Goal: Task Accomplishment & Management: Complete application form

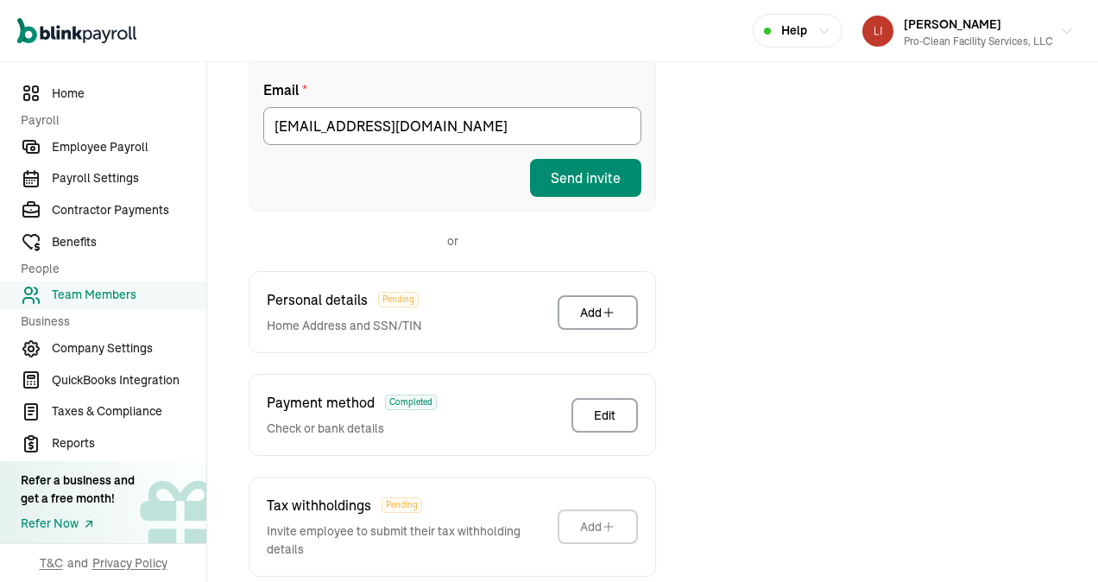
scroll to position [376, 0]
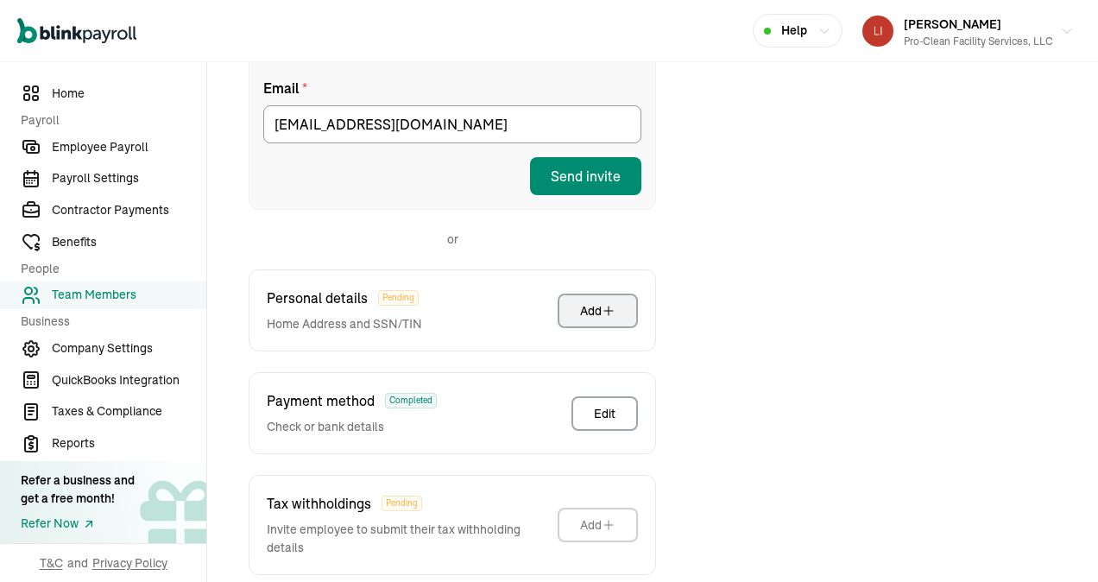
click at [596, 302] on div "Add" at bounding box center [597, 310] width 35 height 17
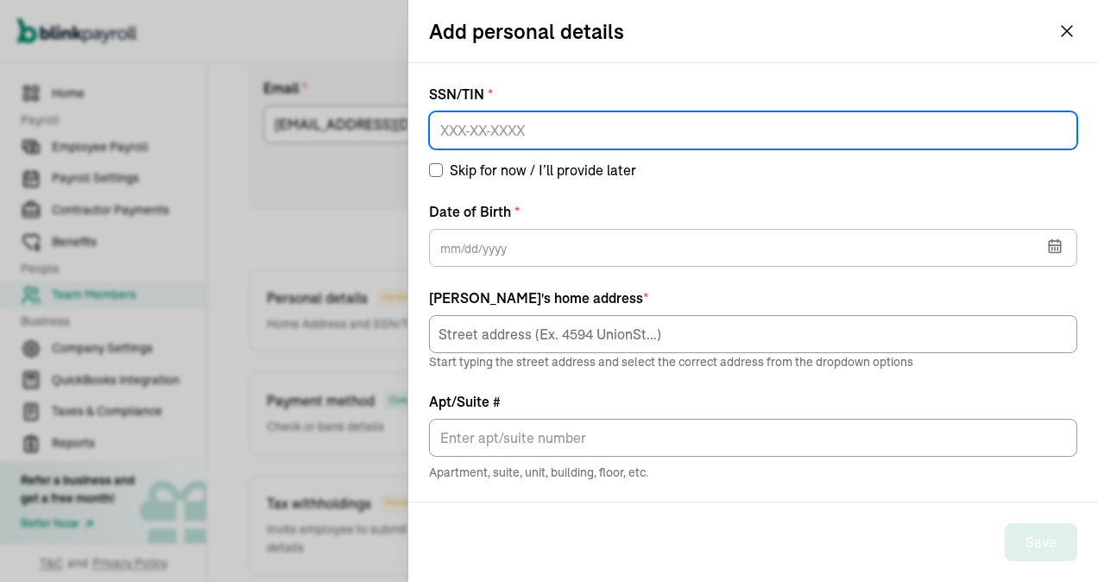
click at [496, 123] on input at bounding box center [753, 130] width 648 height 38
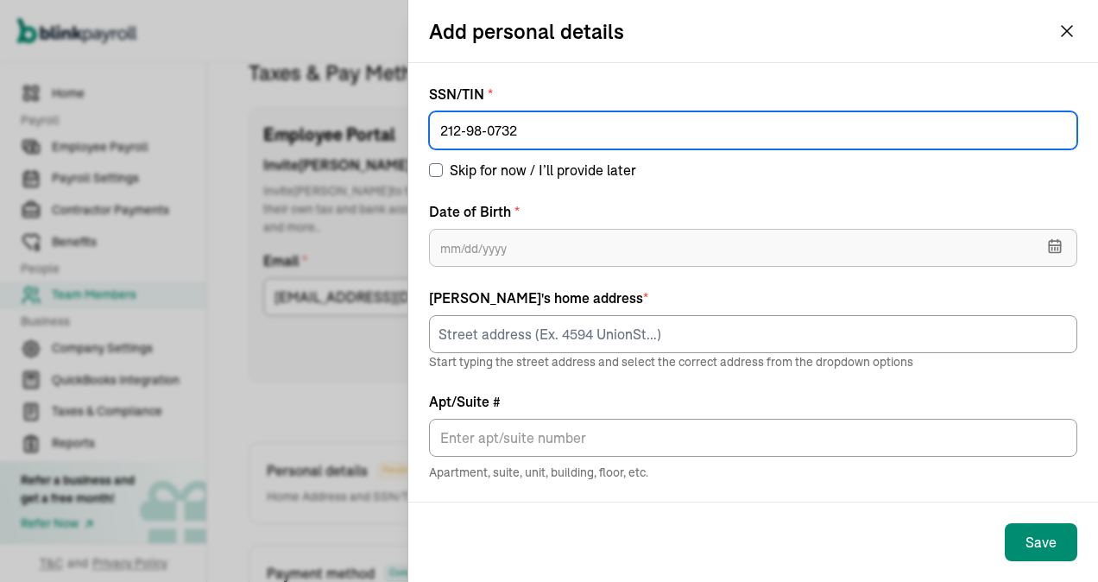
type input "212-98-0732"
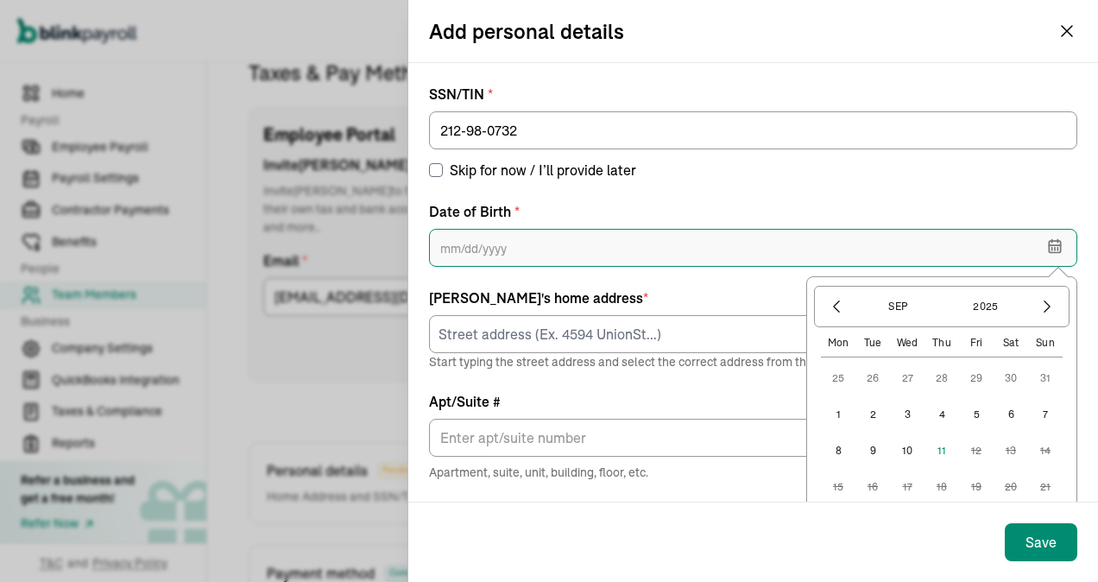
click at [454, 254] on input "text" at bounding box center [753, 248] width 648 height 38
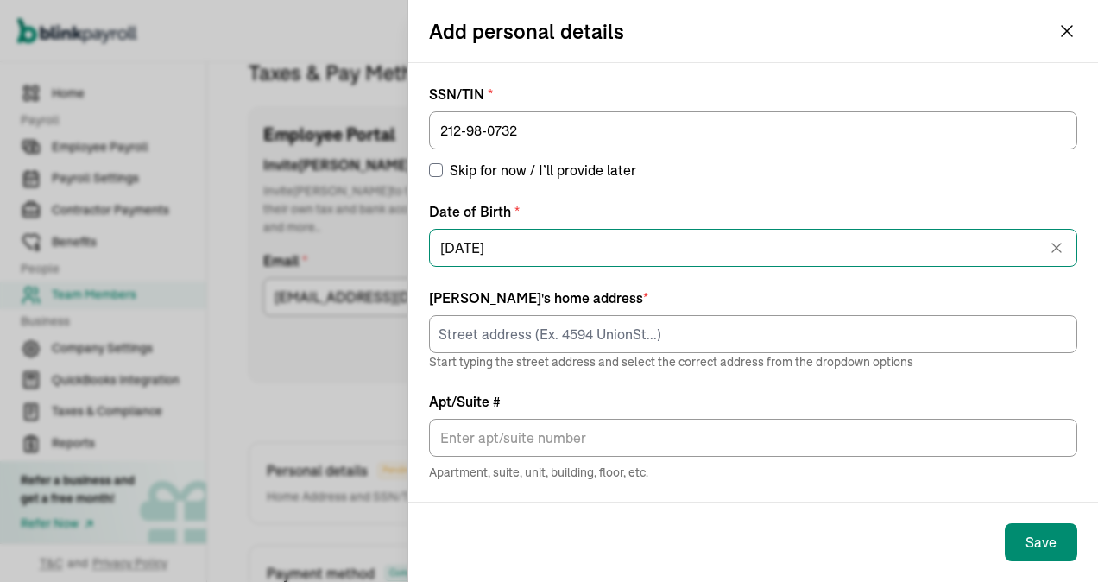
type input "[DATE]"
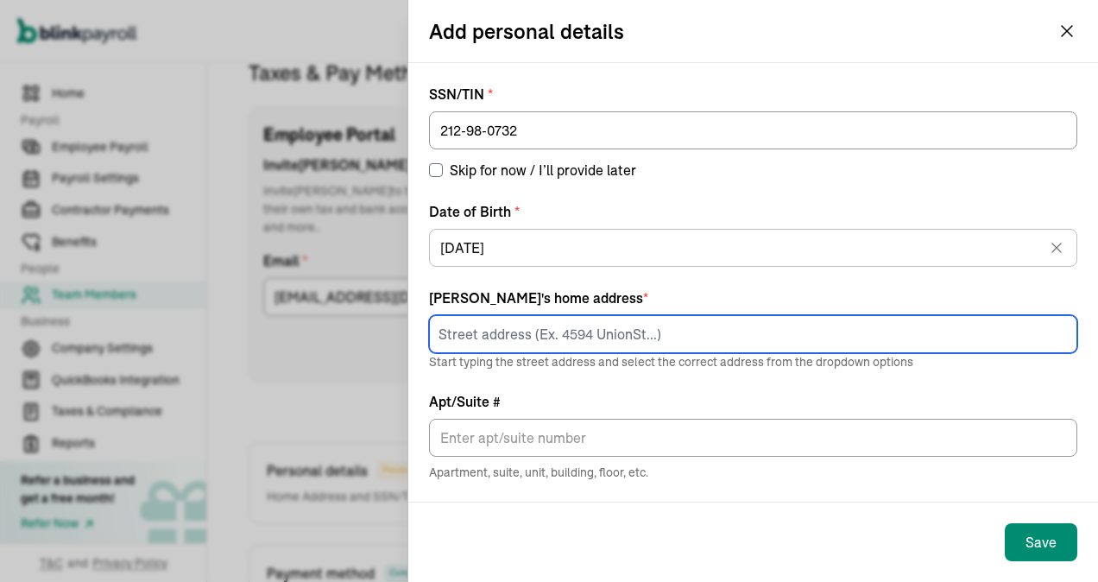
click at [486, 333] on input at bounding box center [753, 334] width 648 height 38
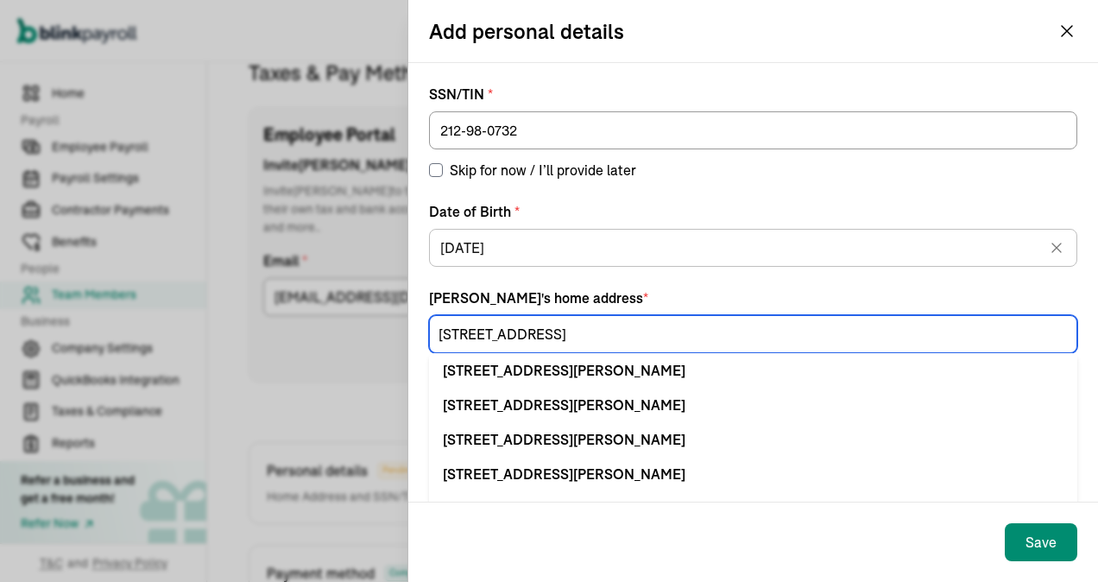
type input "[STREET_ADDRESS]"
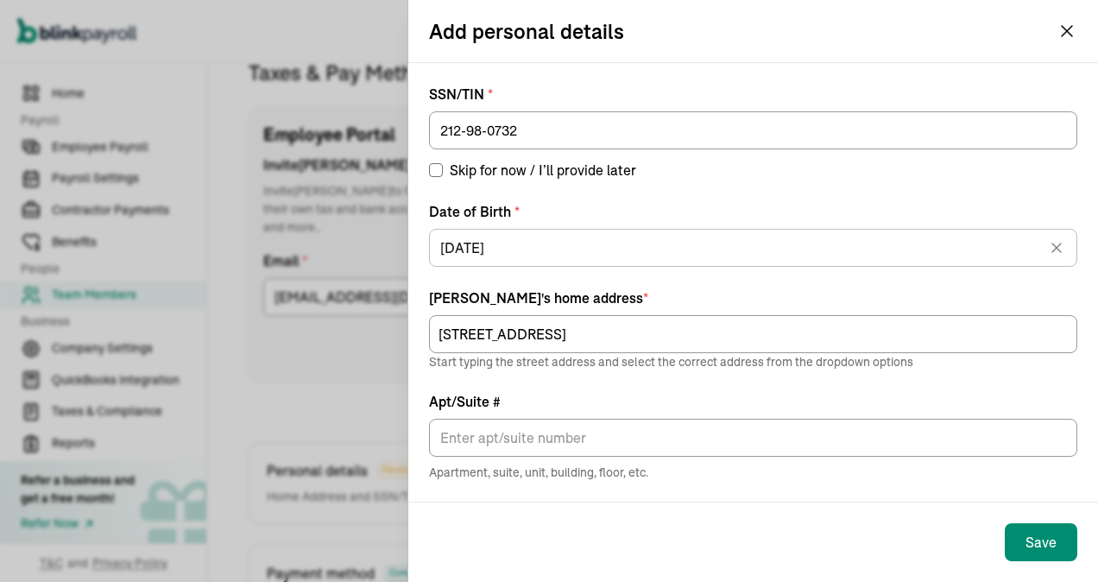
scroll to position [187, 0]
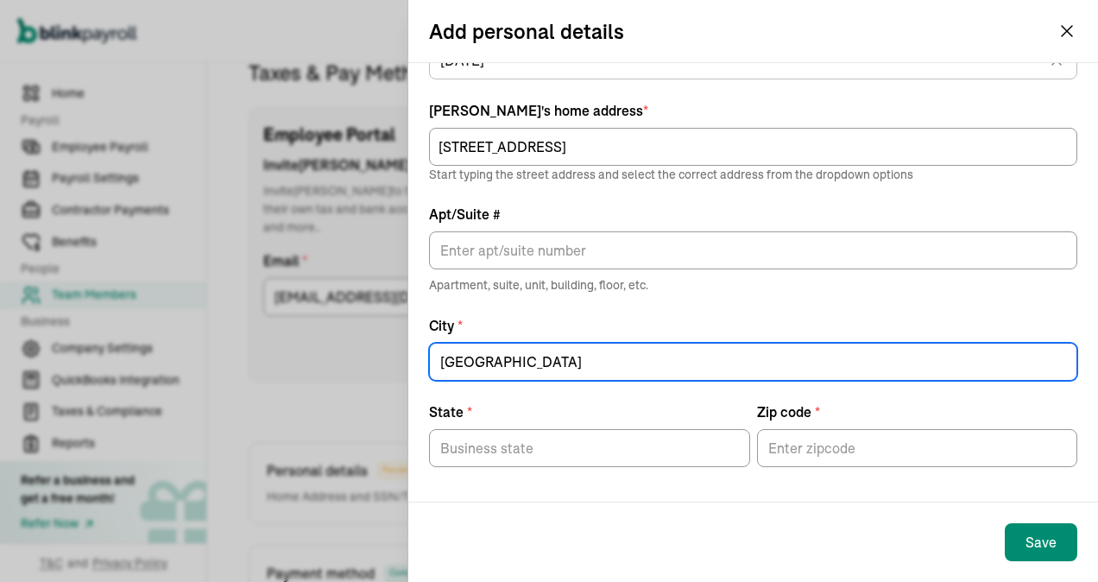
type input "[GEOGRAPHIC_DATA]"
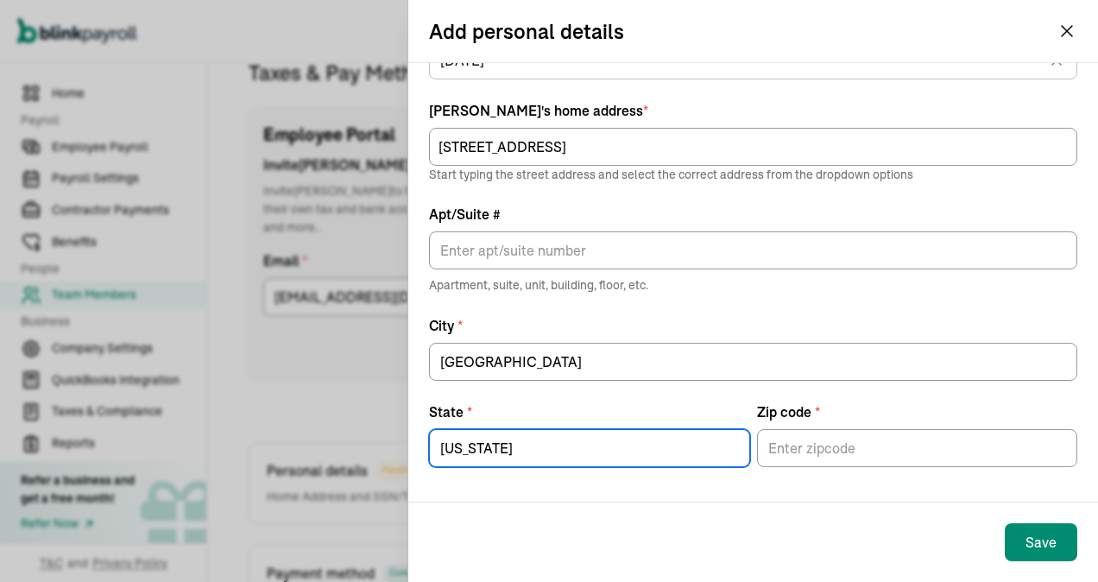
type input "[US_STATE]"
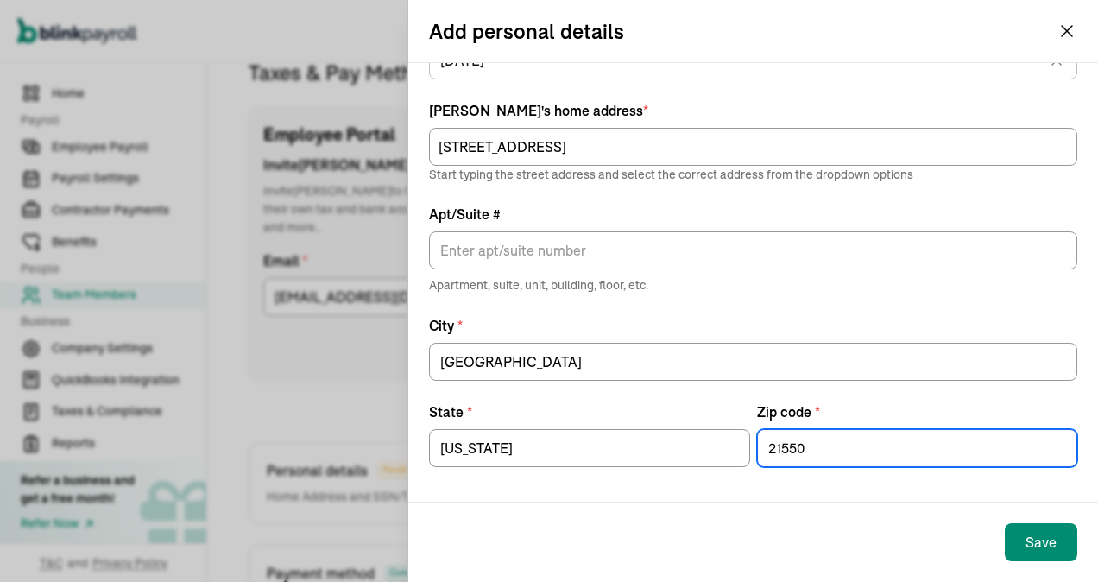
type input "21550"
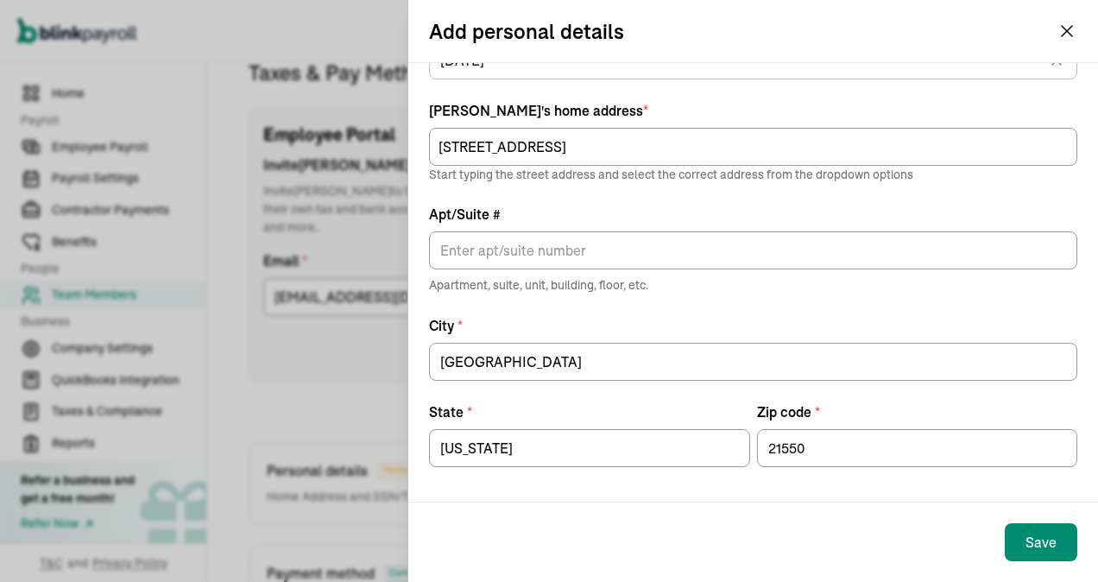
click at [641, 521] on div "Save" at bounding box center [753, 541] width 690 height 79
click at [1031, 542] on div "Save" at bounding box center [1041, 542] width 31 height 21
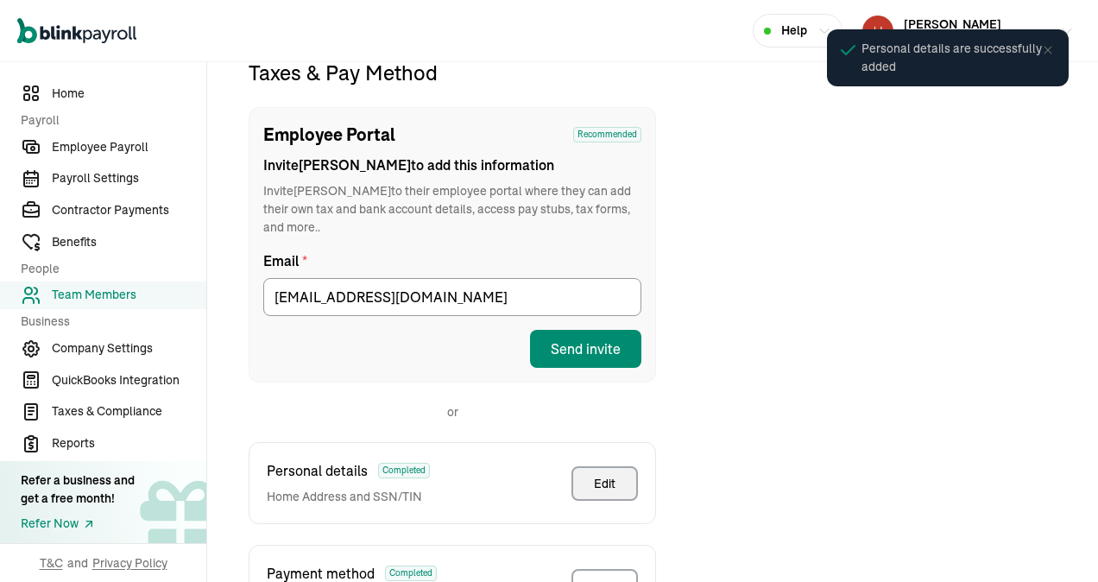
click at [577, 466] on button "Edit" at bounding box center [604, 483] width 66 height 35
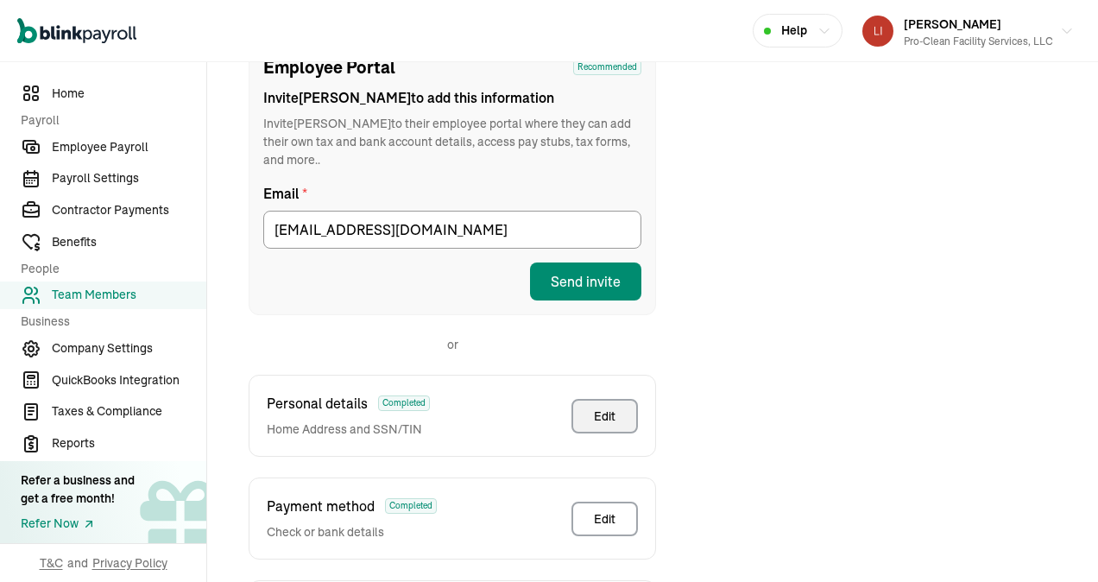
scroll to position [376, 0]
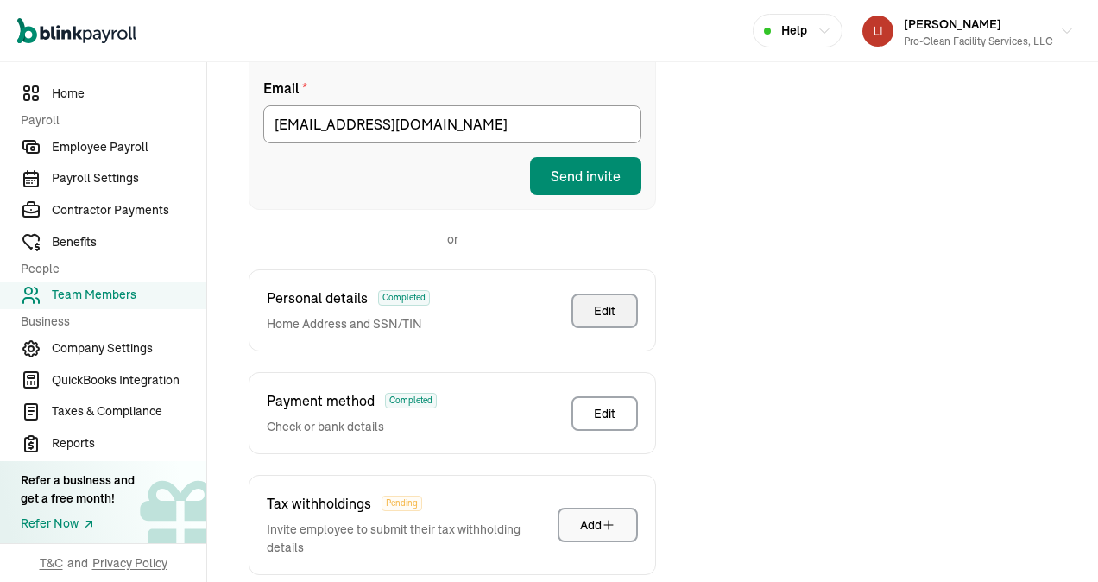
click at [601, 516] on div "Add" at bounding box center [597, 524] width 35 height 17
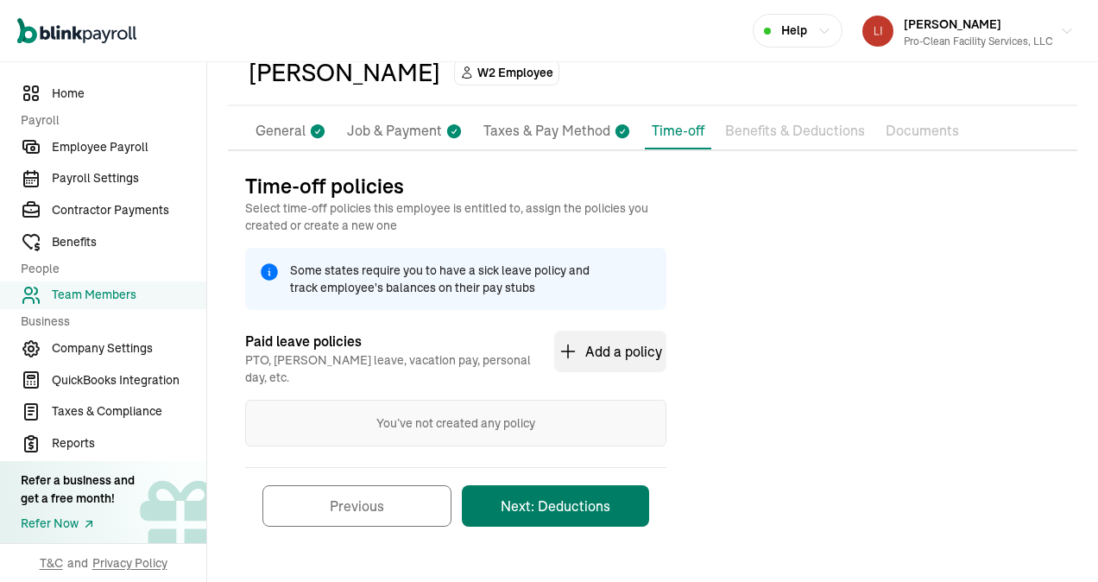
scroll to position [77, 0]
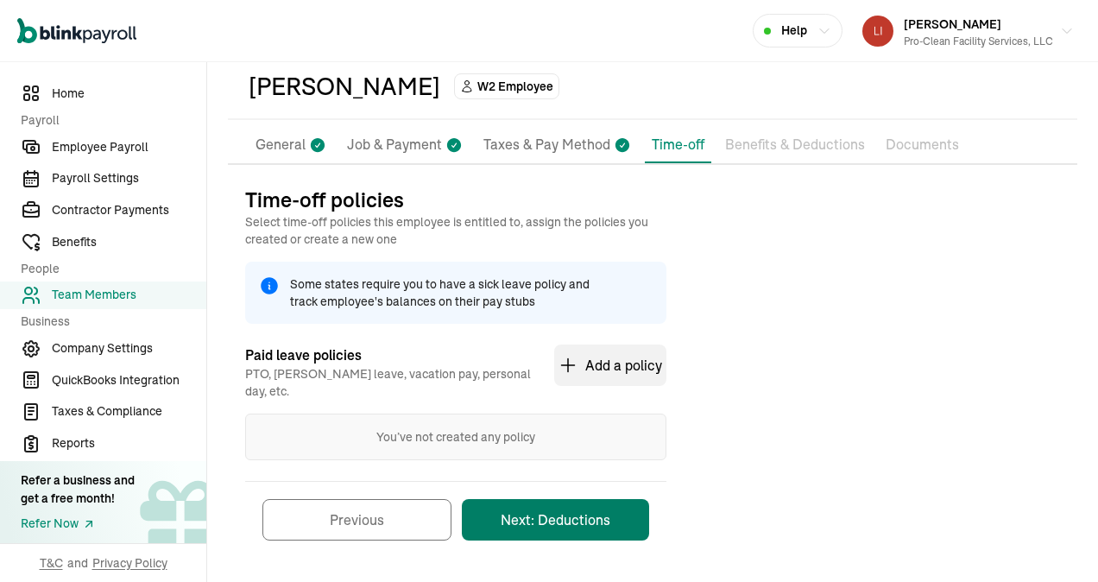
click at [554, 504] on button "Next: Deductions" at bounding box center [555, 519] width 187 height 41
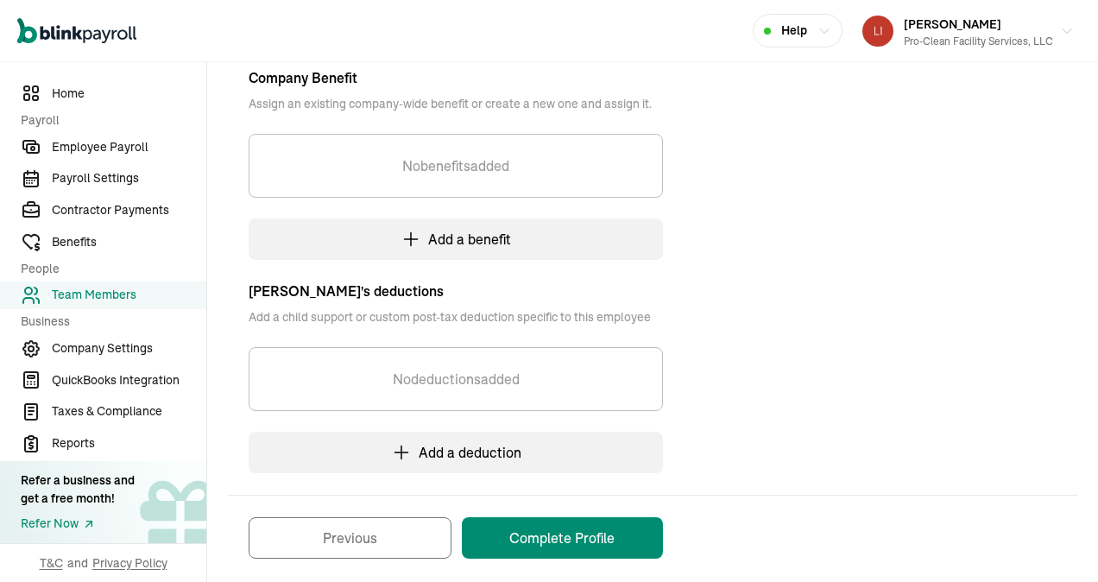
scroll to position [395, 0]
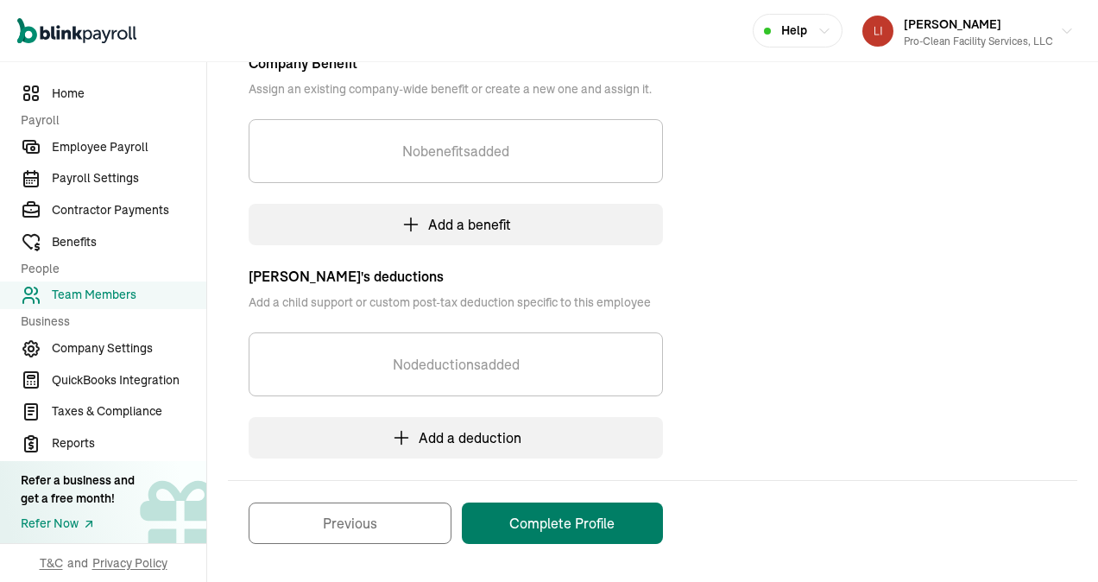
click at [558, 521] on button "Complete Profile" at bounding box center [562, 522] width 201 height 41
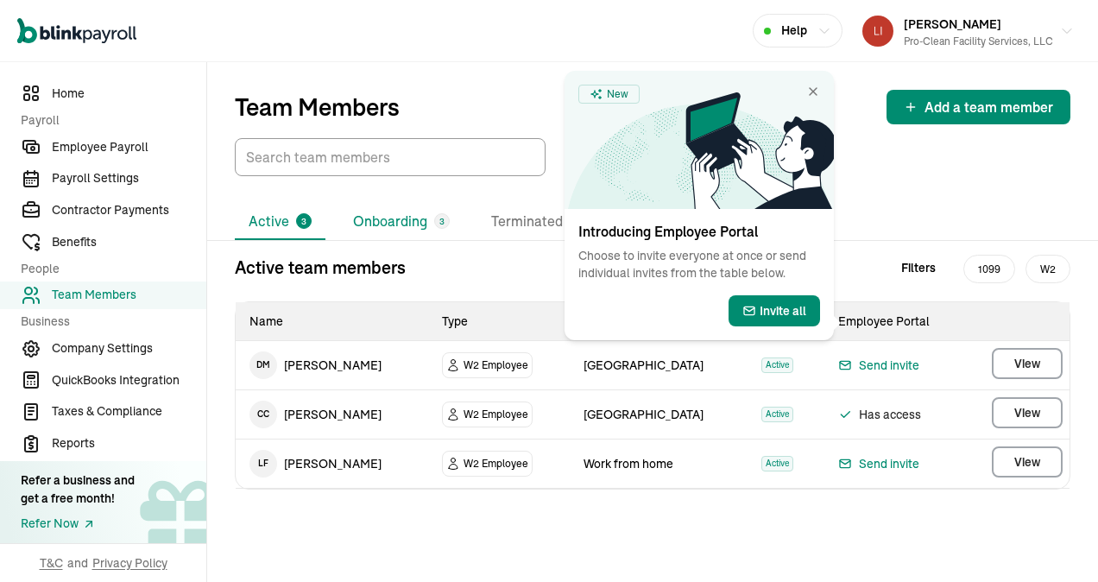
click at [407, 224] on li "Onboarding 3" at bounding box center [401, 222] width 124 height 36
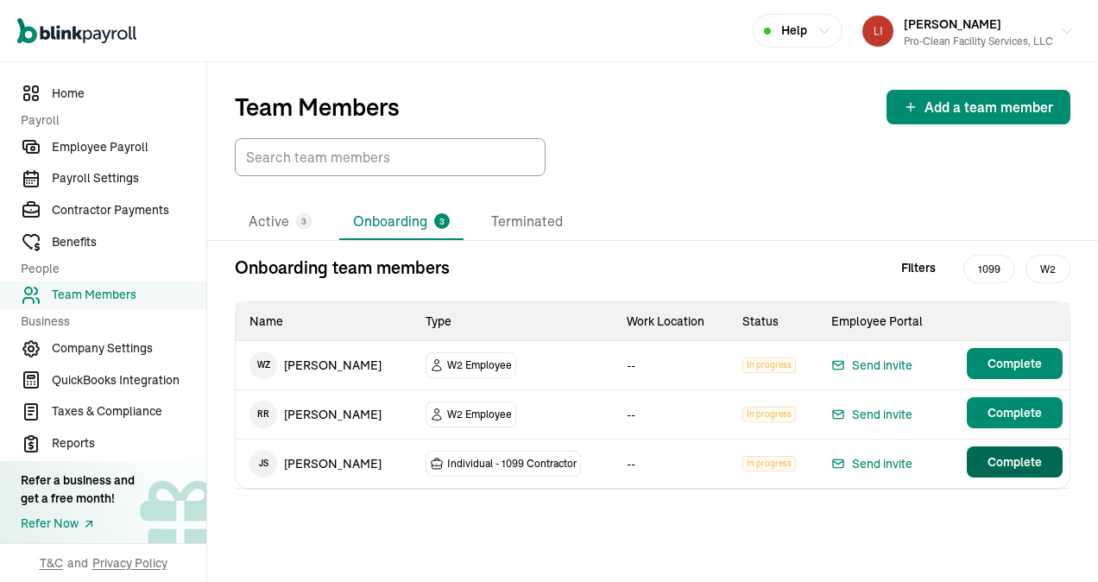
click at [988, 465] on span "Complete" at bounding box center [1015, 461] width 54 height 17
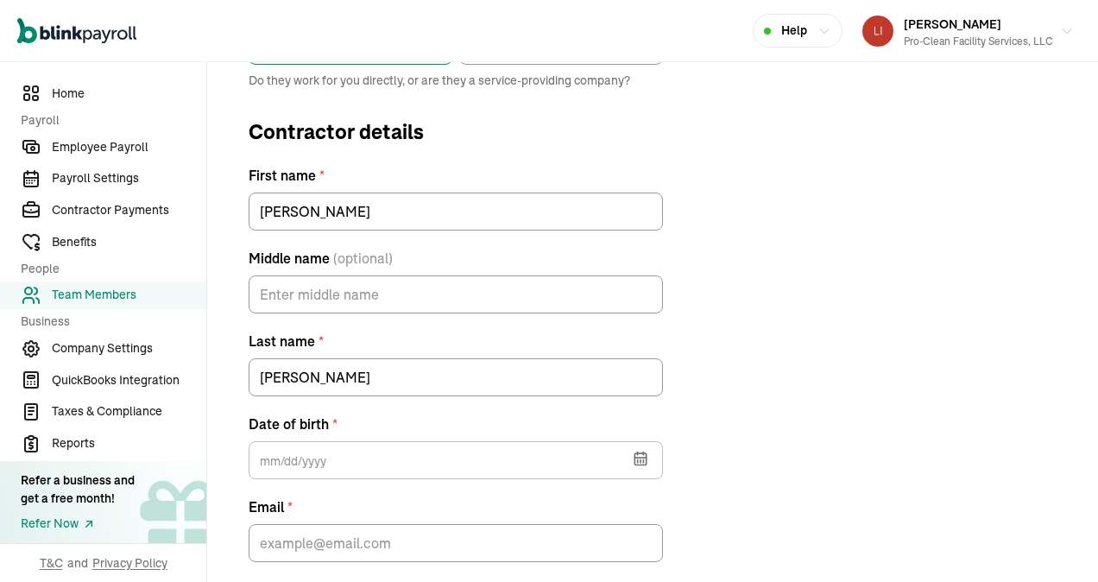
scroll to position [363, 0]
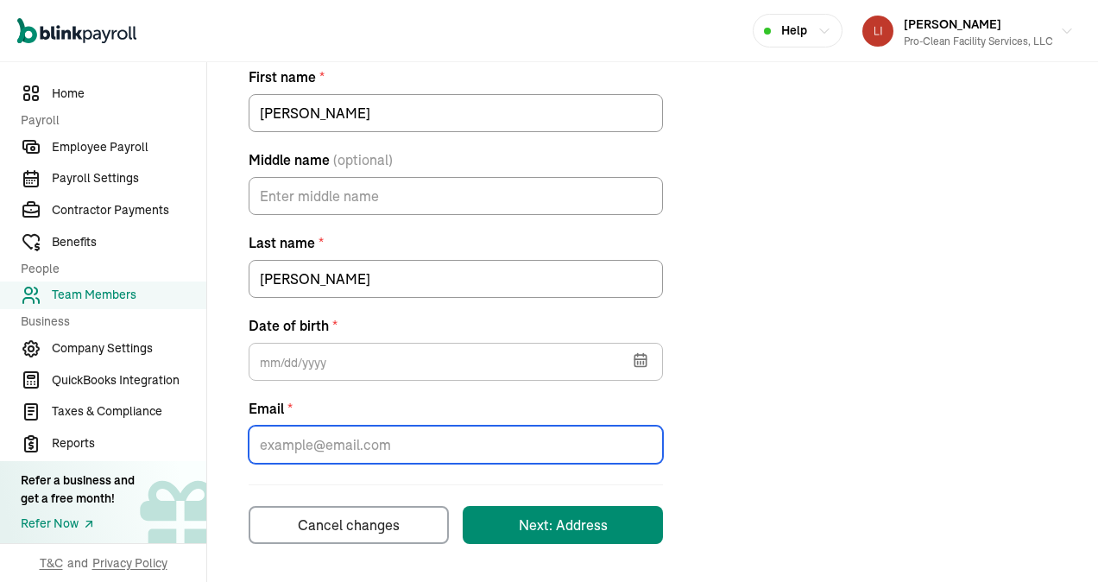
click at [394, 437] on input "Email *" at bounding box center [456, 445] width 414 height 38
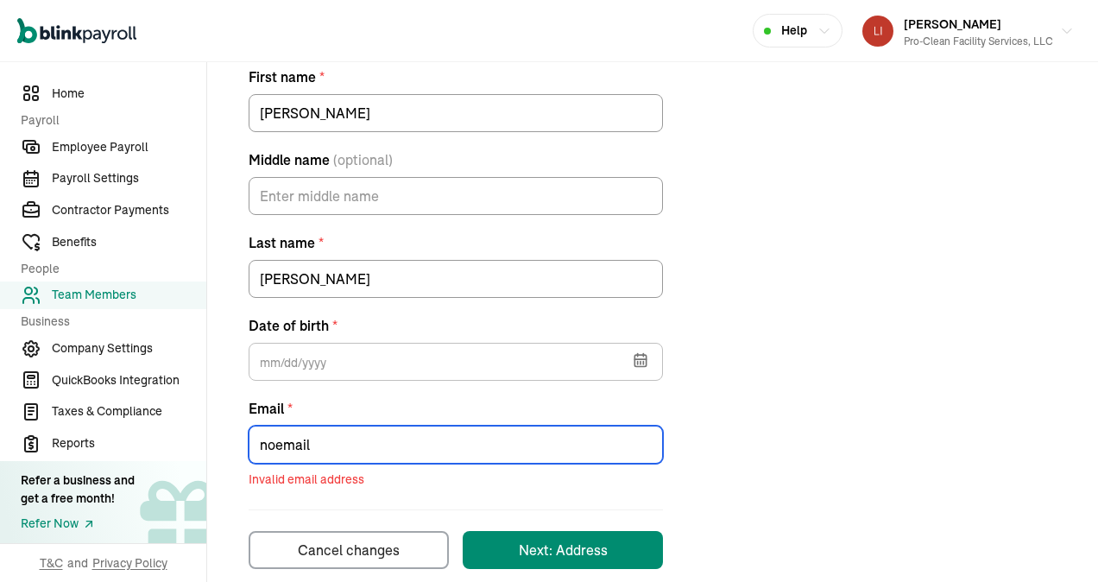
type input "[EMAIL_ADDRESS][DOMAIN_NAME]"
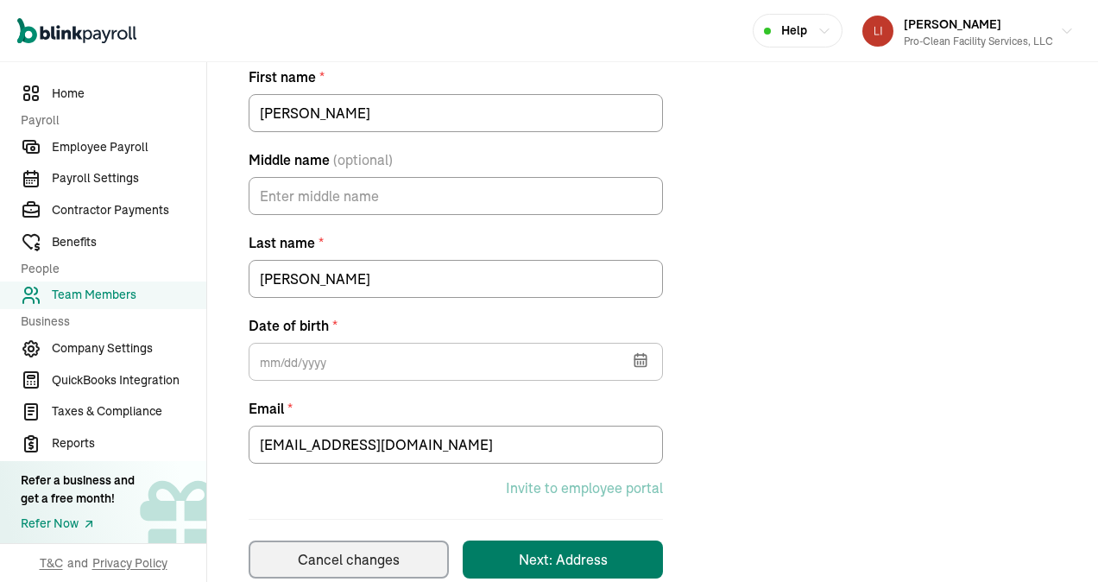
click at [556, 547] on button "Next: Address" at bounding box center [563, 559] width 200 height 38
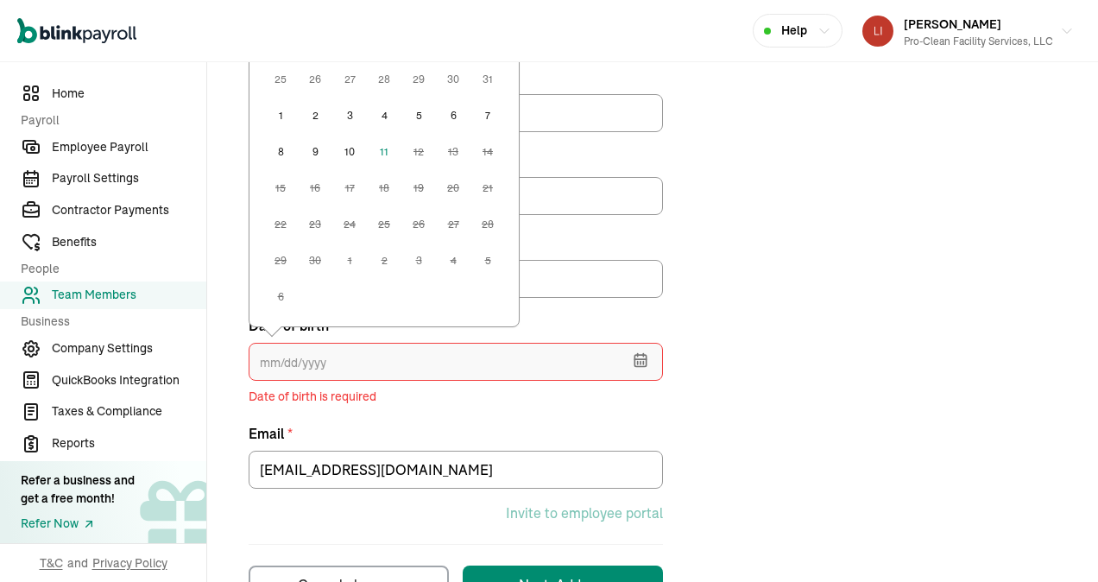
click at [331, 358] on input "text" at bounding box center [456, 362] width 414 height 38
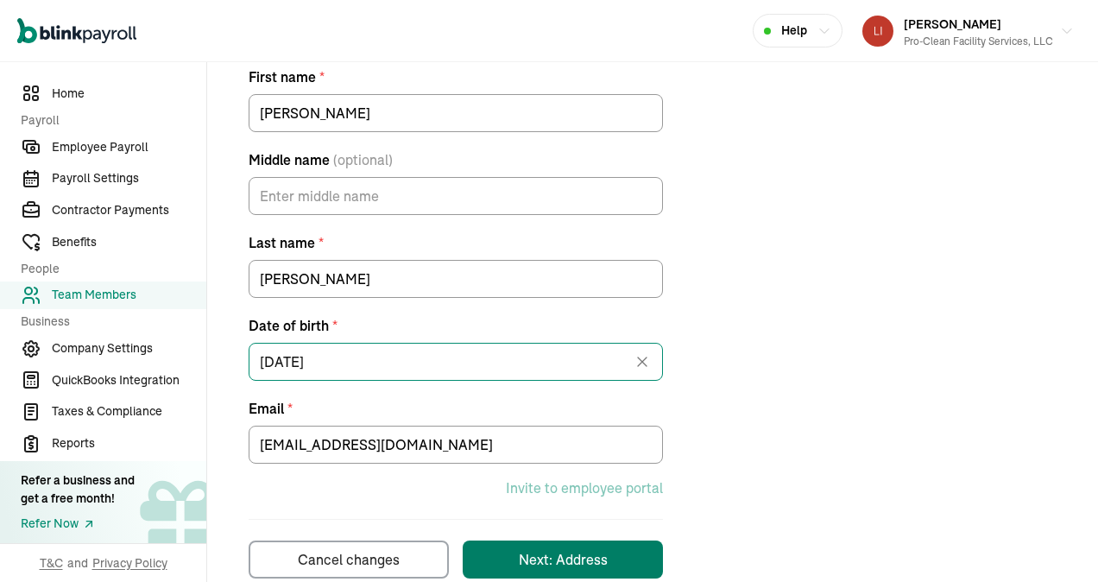
type input "[DATE]"
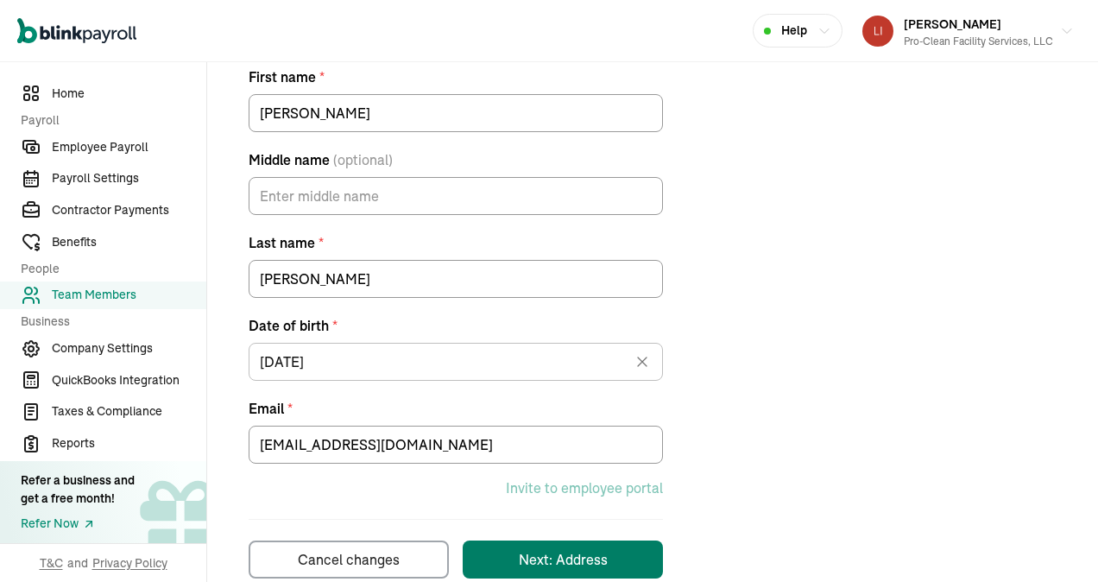
click at [568, 558] on div "Next: Address" at bounding box center [563, 559] width 89 height 21
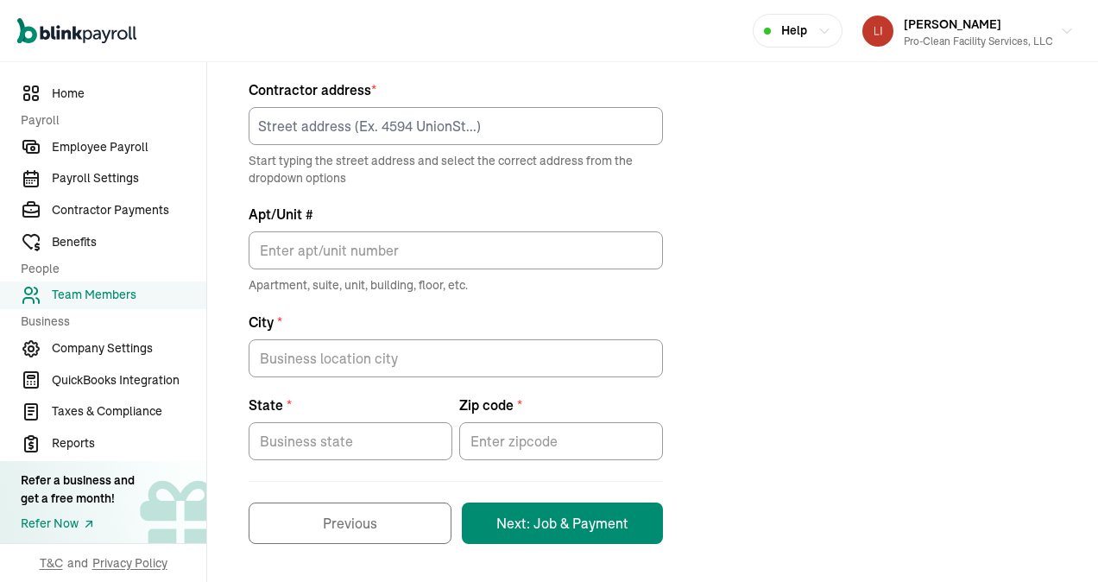
scroll to position [183, 0]
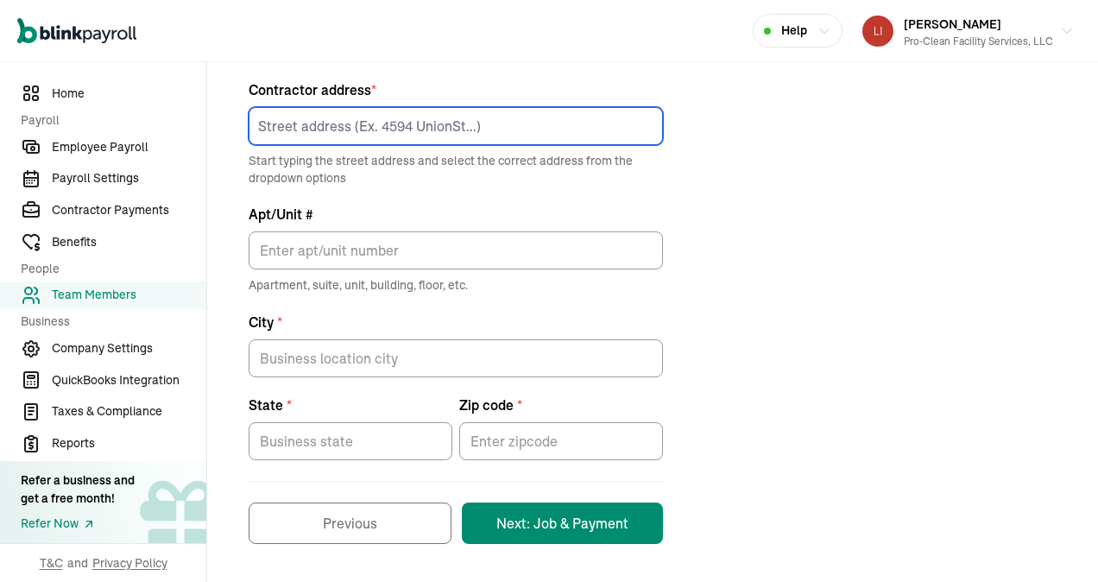
click at [294, 129] on input at bounding box center [456, 126] width 414 height 38
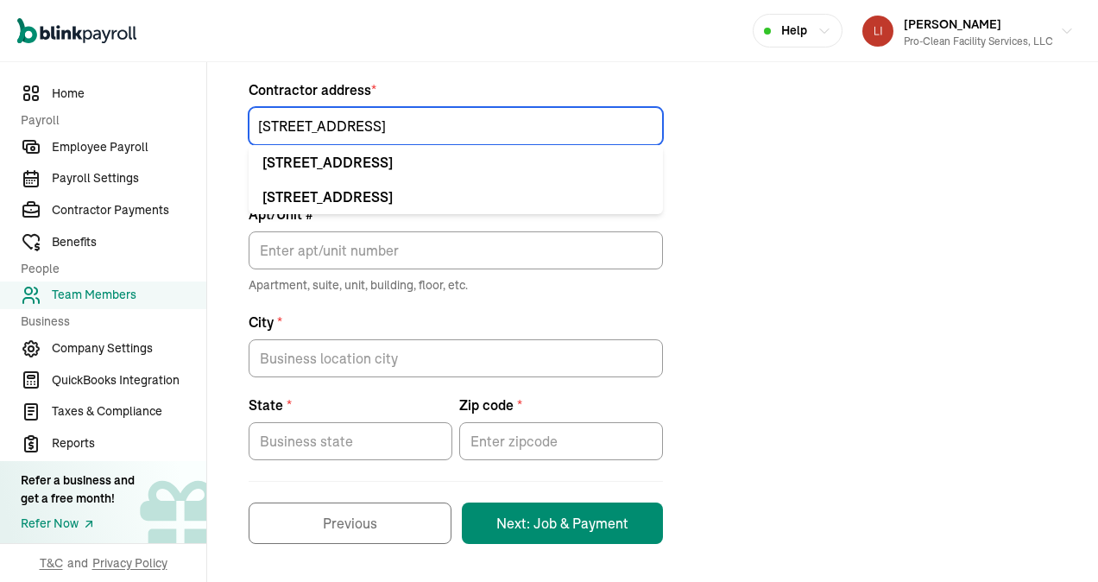
type input "[STREET_ADDRESS]"
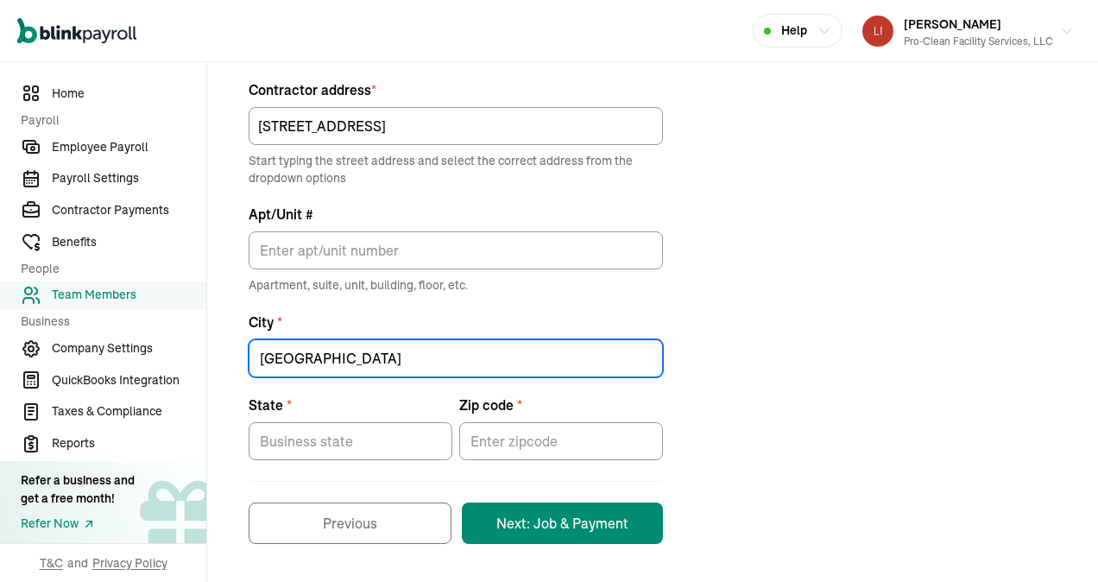
type input "[GEOGRAPHIC_DATA]"
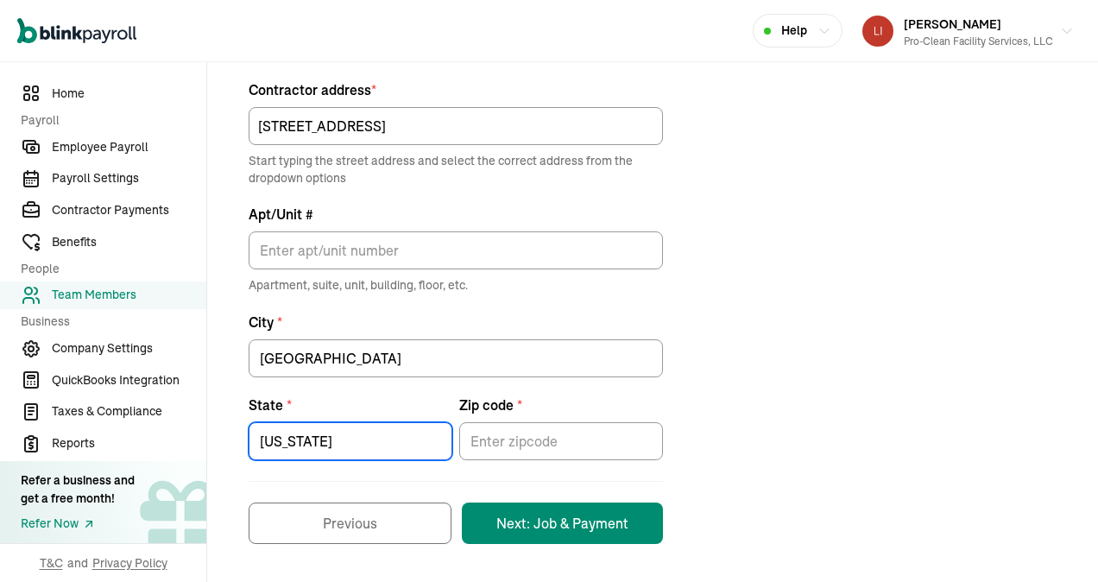
type input "[US_STATE]"
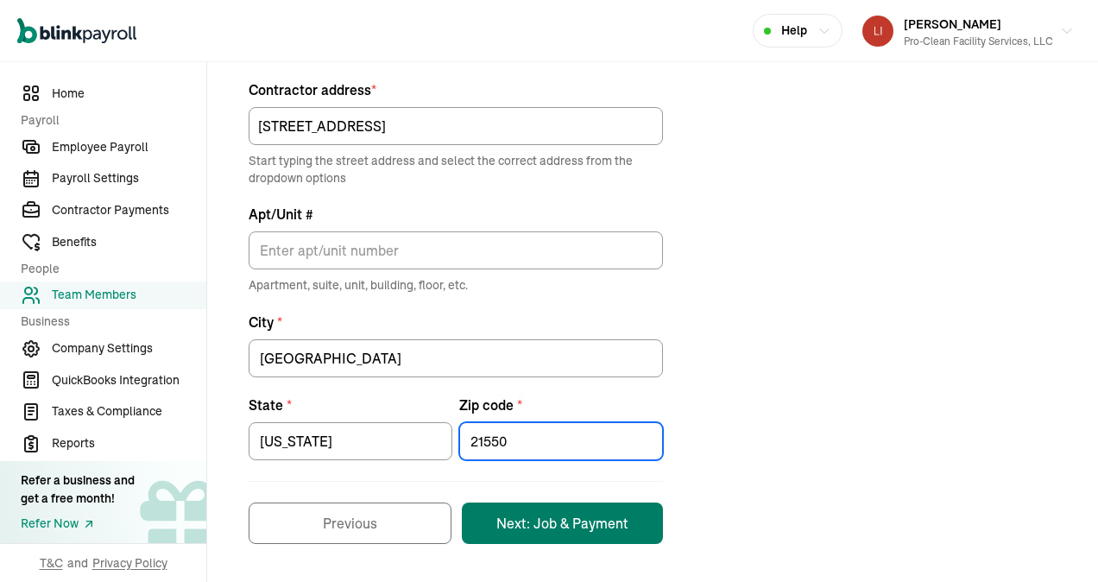
type input "21550"
click at [479, 519] on button "Next: Job & Payment" at bounding box center [562, 522] width 201 height 41
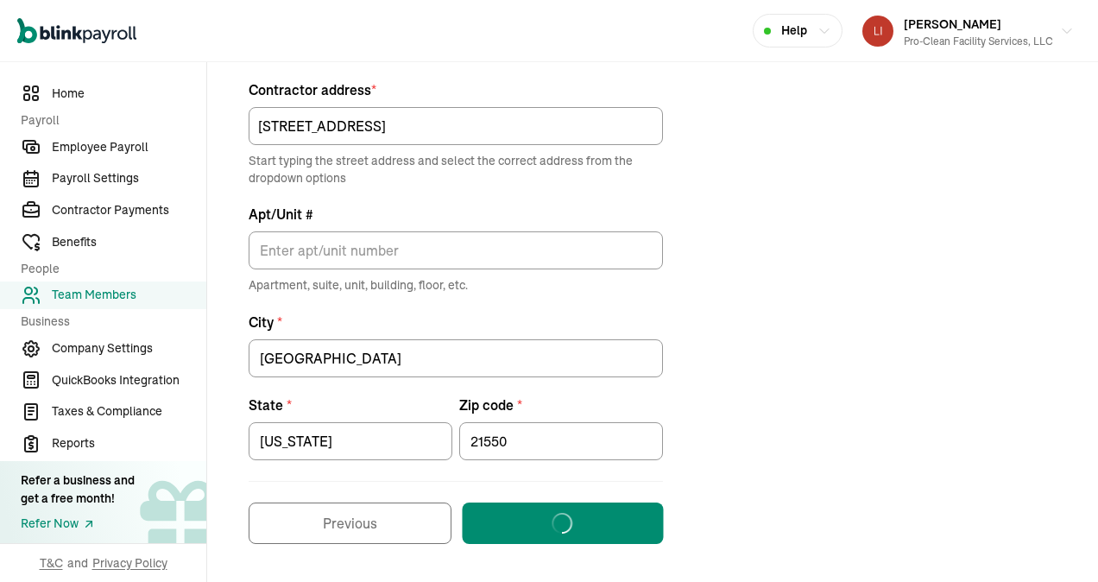
scroll to position [204, 0]
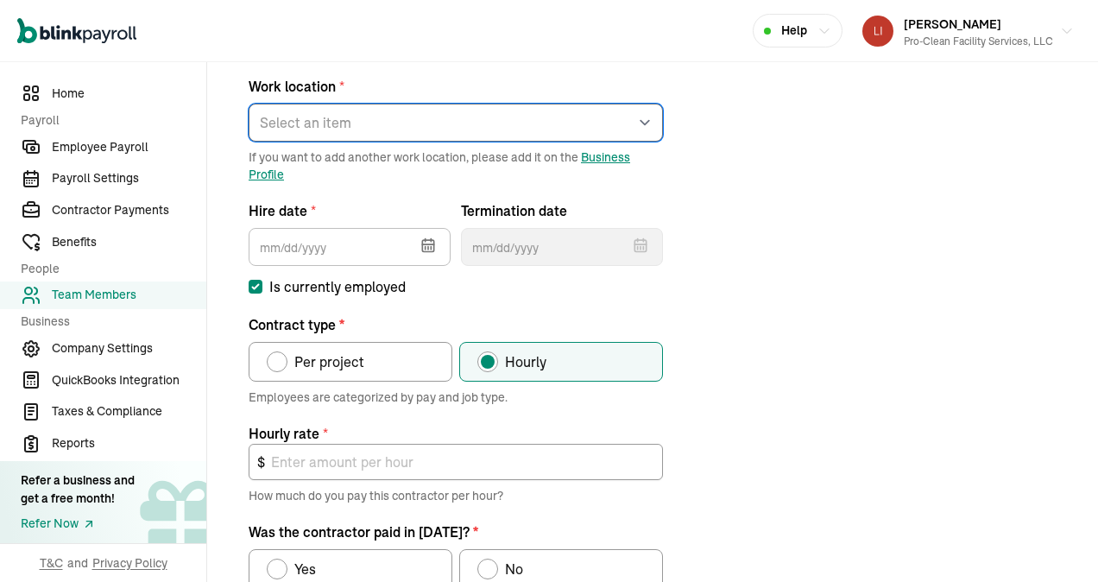
click at [358, 123] on select "Select an item [GEOGRAPHIC_DATA] [PERSON_NAME]'s home address Works from home" at bounding box center [456, 123] width 414 height 38
select select "[STREET_ADDRESS]"
click at [249, 104] on select "Select an item [GEOGRAPHIC_DATA] [PERSON_NAME]'s home address Works from home" at bounding box center [456, 123] width 414 height 38
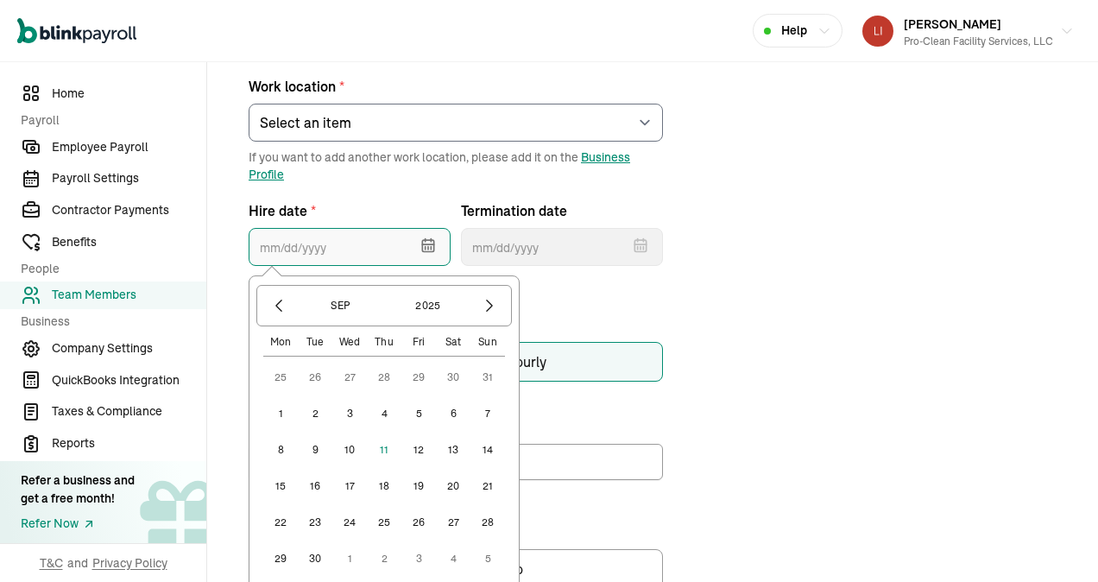
click at [345, 243] on input "text" at bounding box center [350, 247] width 202 height 38
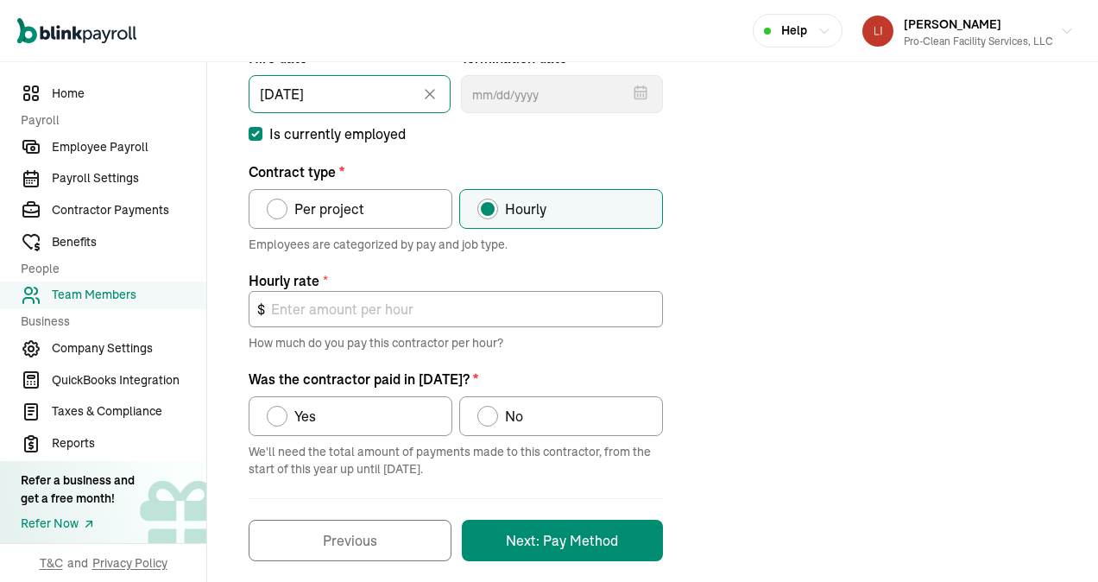
scroll to position [374, 0]
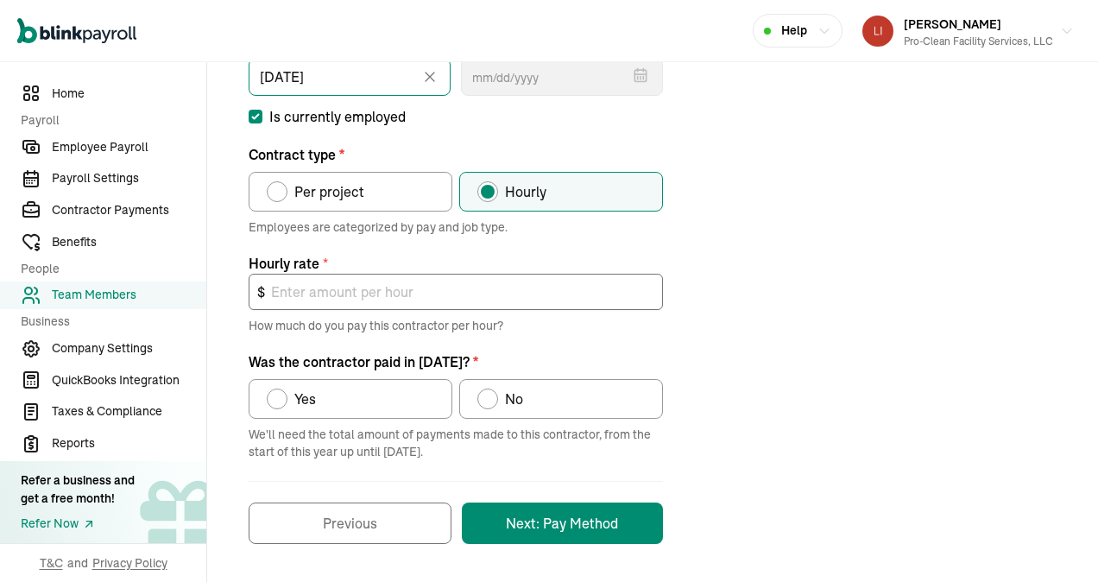
type input "[DATE]"
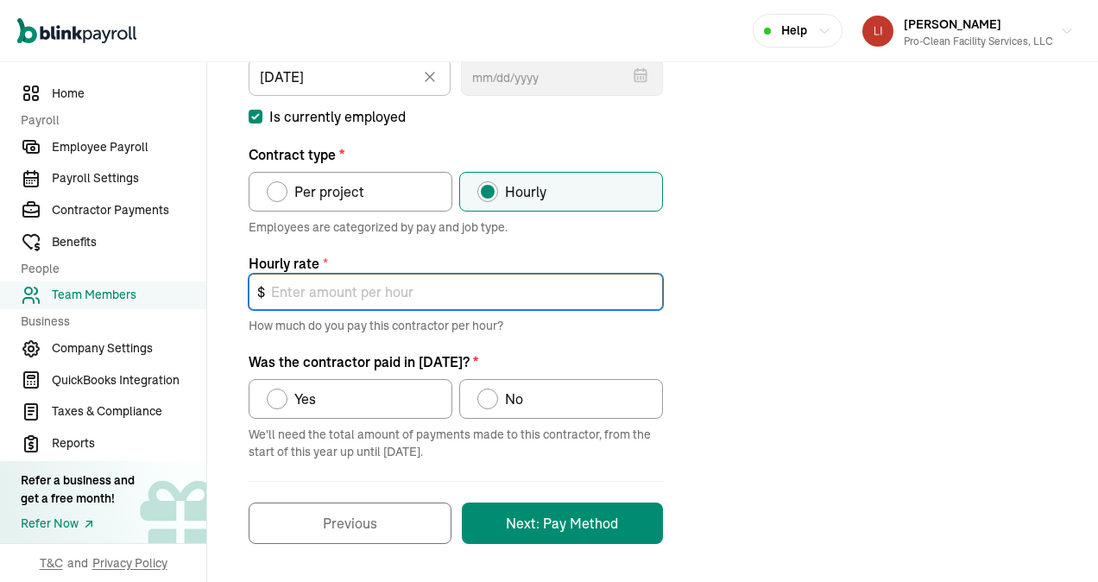
click at [345, 292] on input "text" at bounding box center [456, 292] width 414 height 36
type input "18.00"
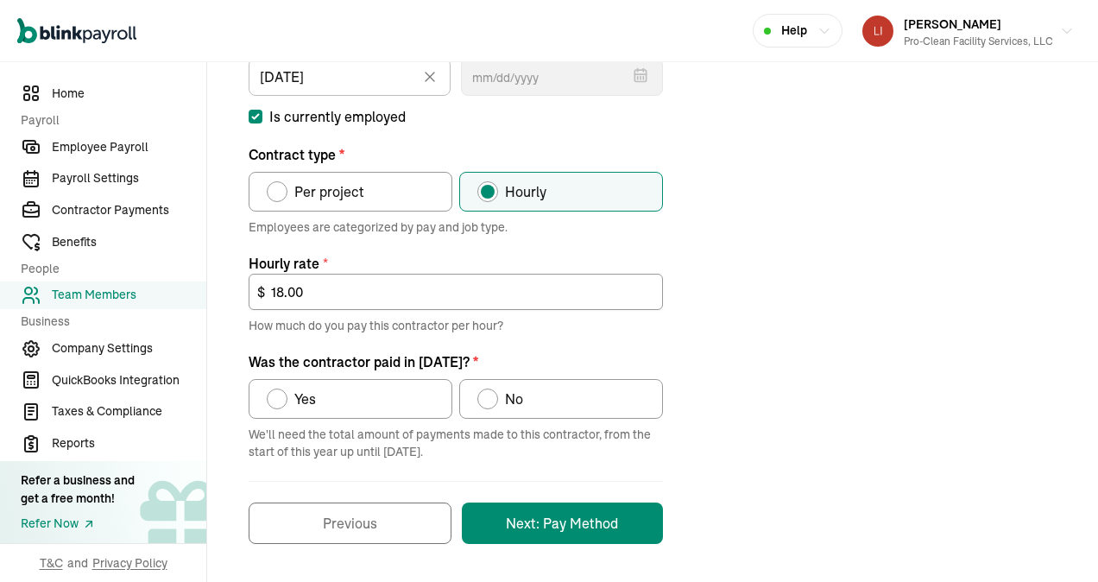
click at [281, 403] on div "Was the contractor paid in 2025?" at bounding box center [277, 399] width 14 height 14
click at [280, 401] on input "Yes" at bounding box center [273, 395] width 14 height 14
radio input "true"
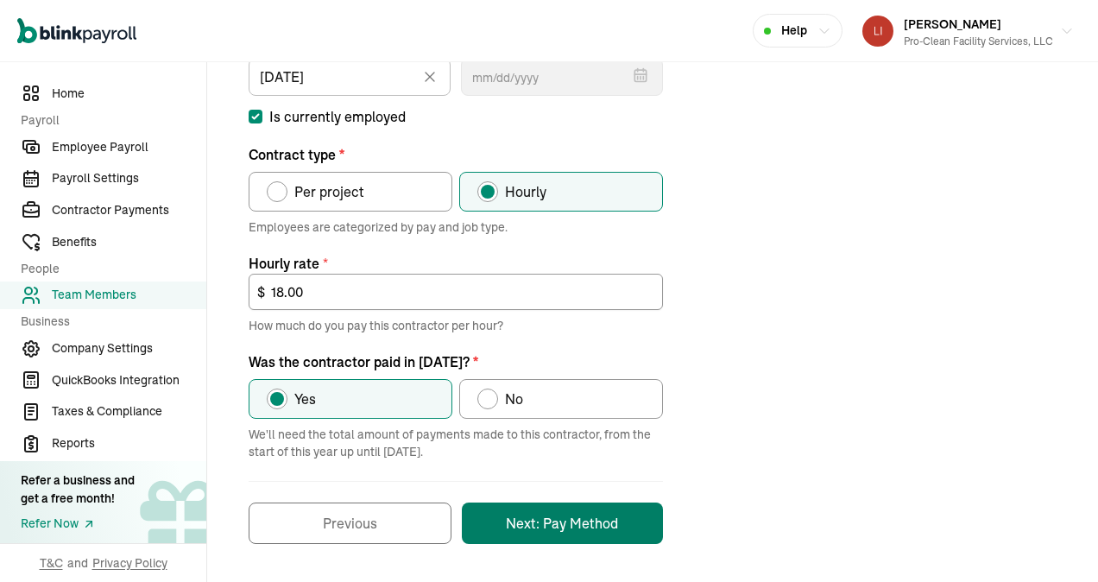
click at [572, 513] on button "Next: Pay Method" at bounding box center [562, 522] width 201 height 41
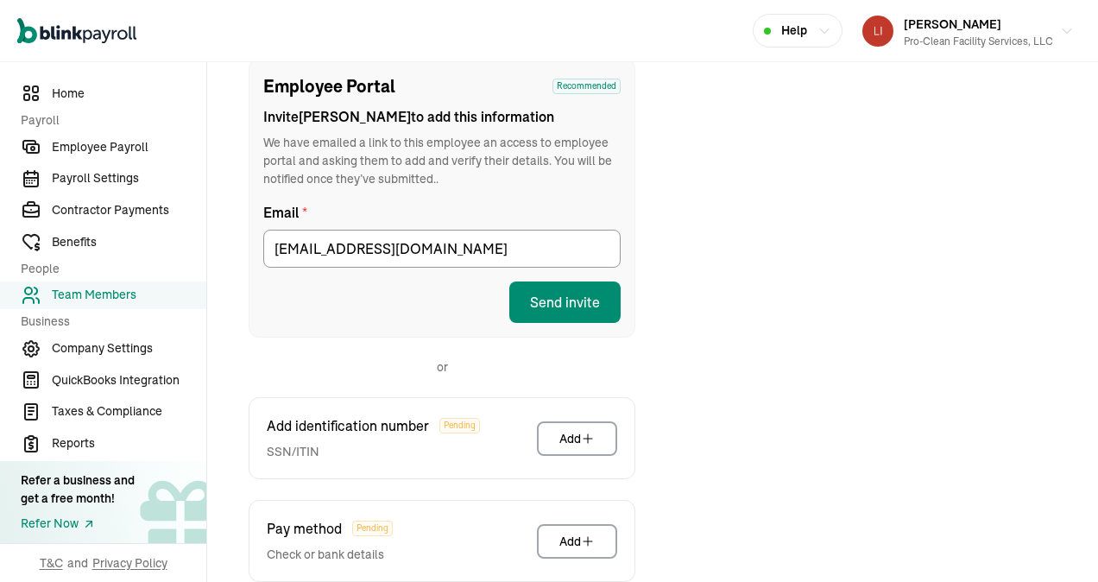
scroll to position [290, 0]
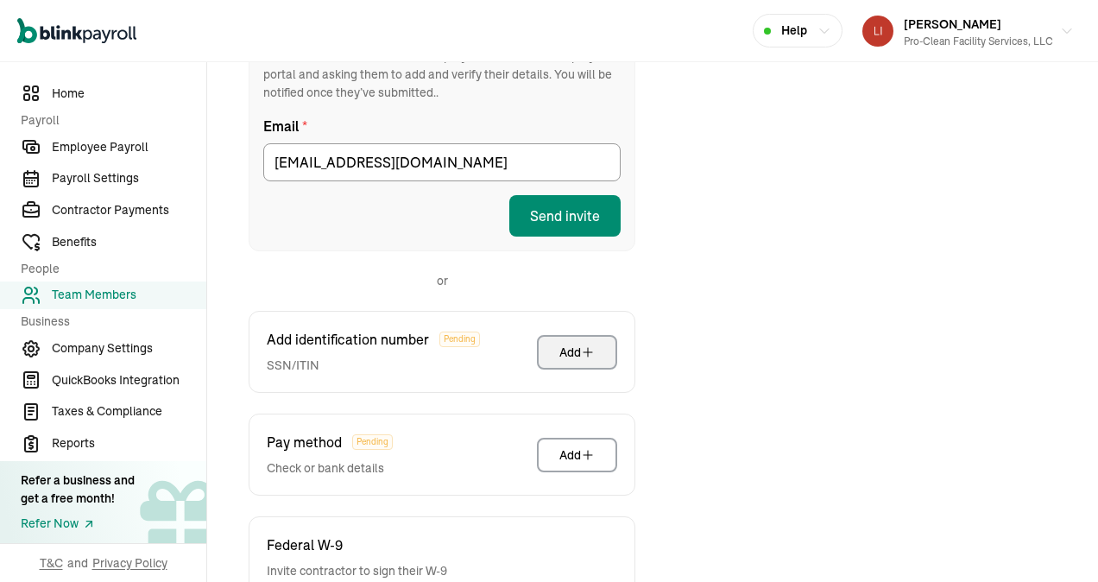
click at [574, 354] on div "Add" at bounding box center [576, 352] width 35 height 17
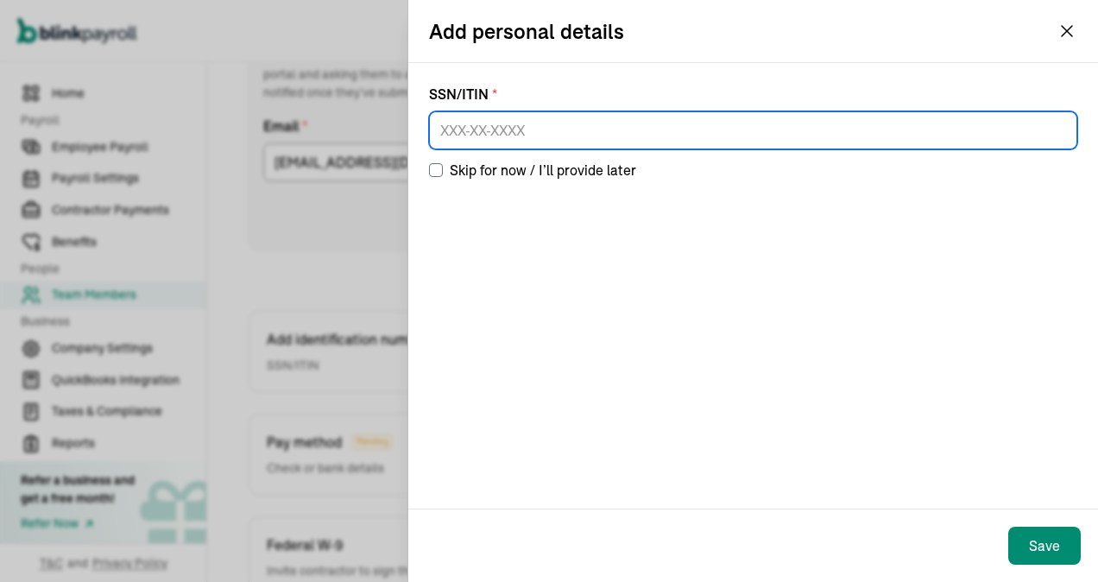
click at [467, 135] on input at bounding box center [753, 130] width 648 height 38
type input "232-25-6846"
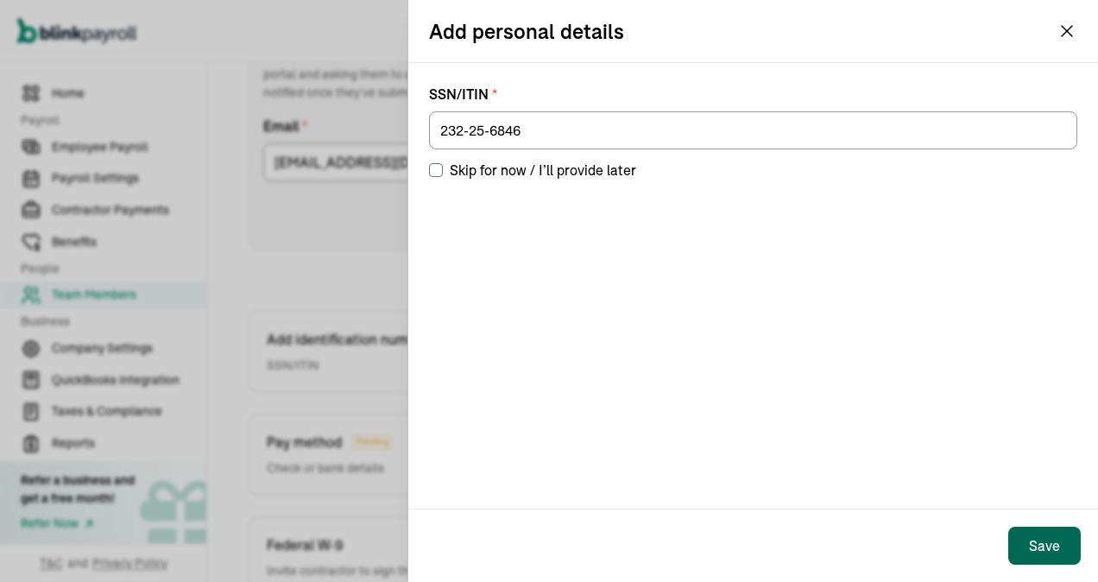
click at [1050, 540] on div "Save" at bounding box center [1044, 545] width 31 height 21
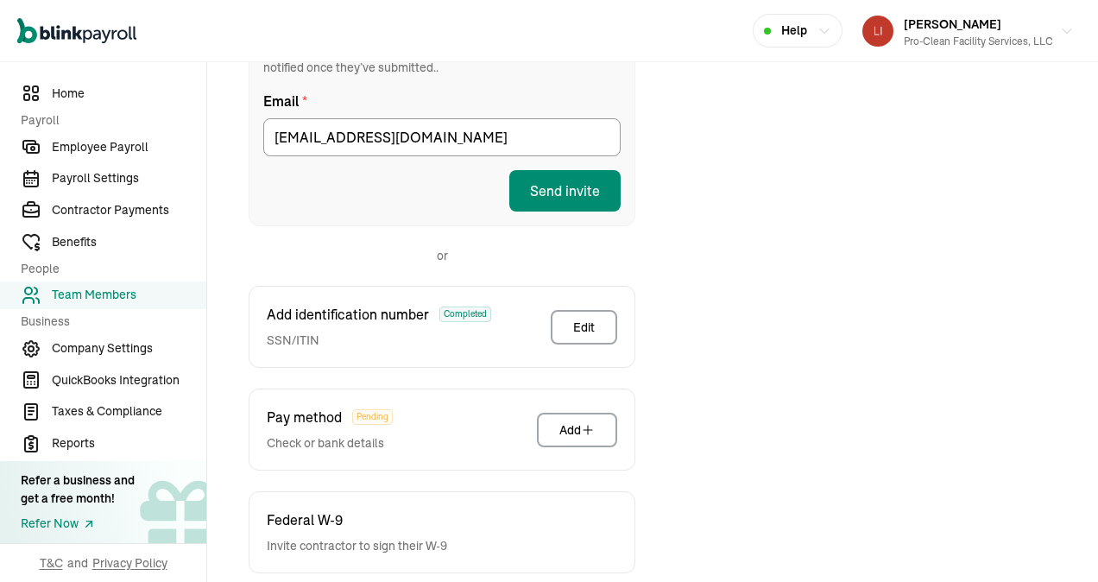
scroll to position [376, 0]
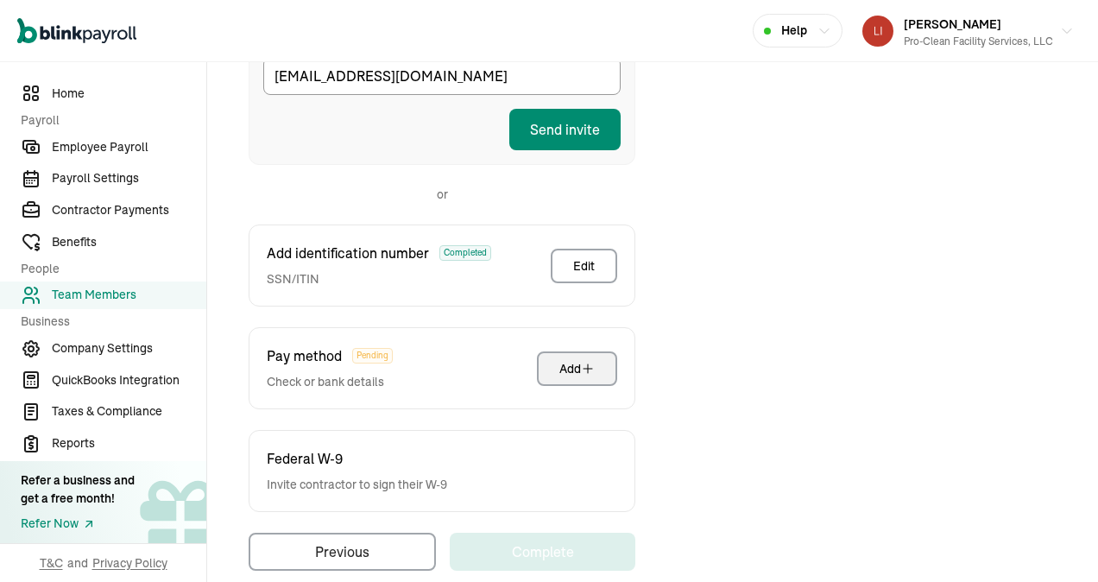
click at [576, 360] on div "Add" at bounding box center [576, 368] width 35 height 17
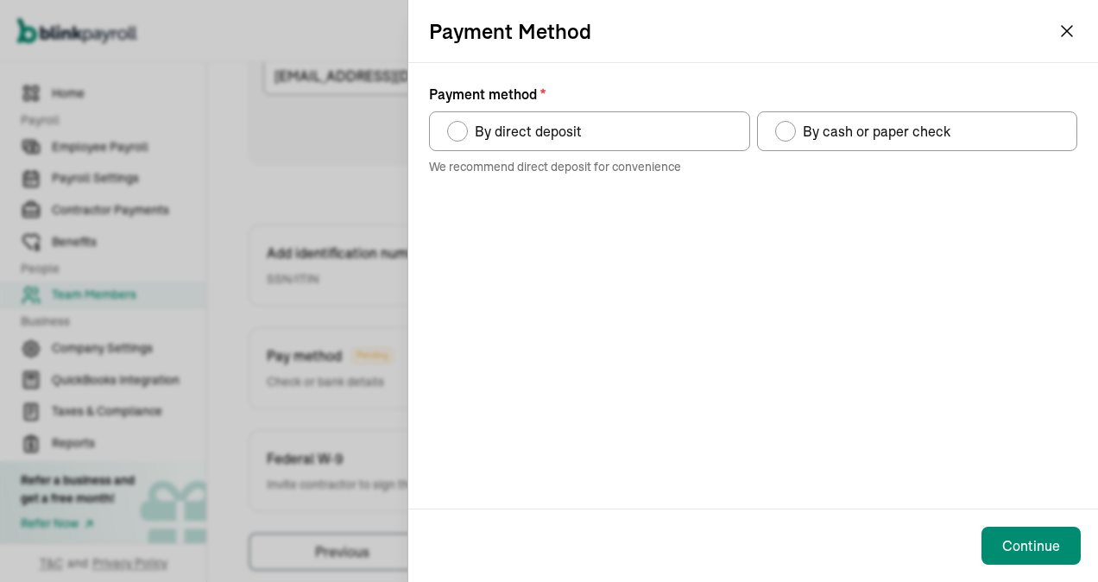
drag, startPoint x: 784, startPoint y: 133, endPoint x: 769, endPoint y: 273, distance: 140.6
click at [784, 138] on div "Payment method" at bounding box center [785, 131] width 21 height 21
click at [784, 134] on input "By cash or paper check" at bounding box center [781, 127] width 14 height 14
radio input "true"
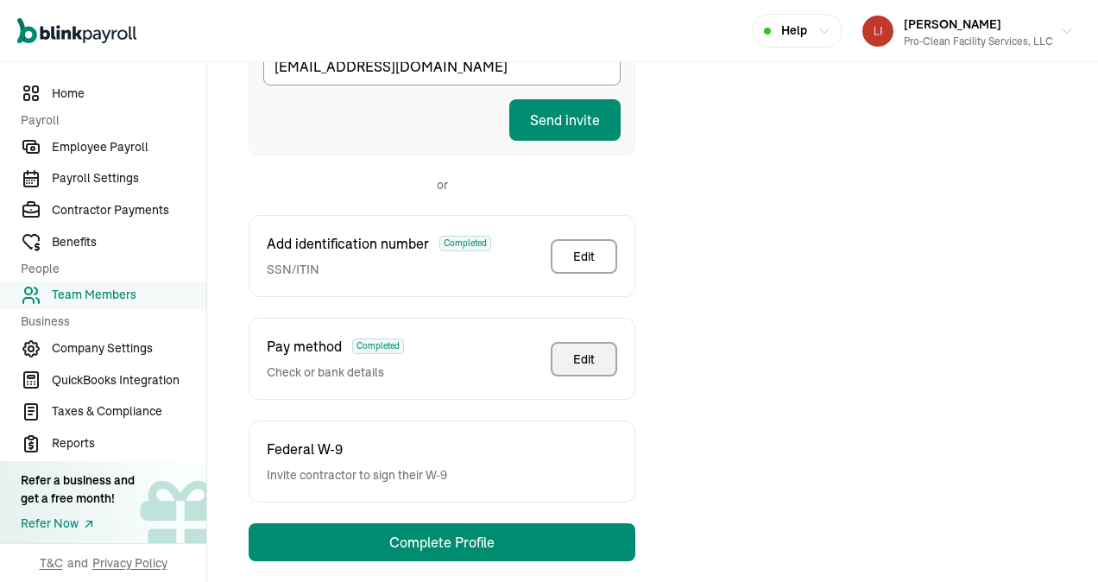
scroll to position [403, 0]
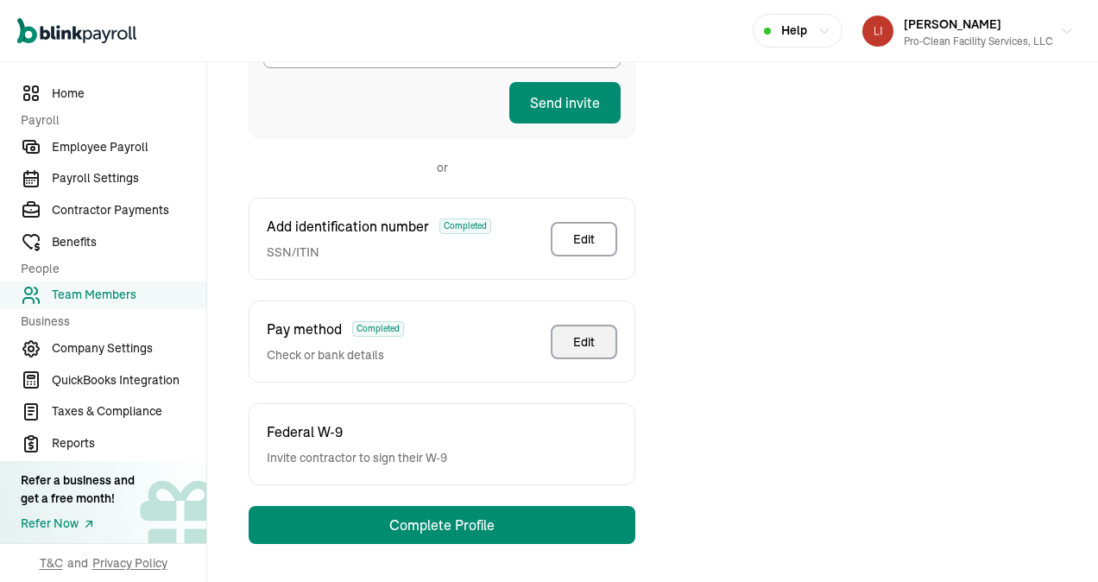
click at [564, 460] on div "Federal W-9 Invite contractor to sign their W-9" at bounding box center [442, 444] width 387 height 82
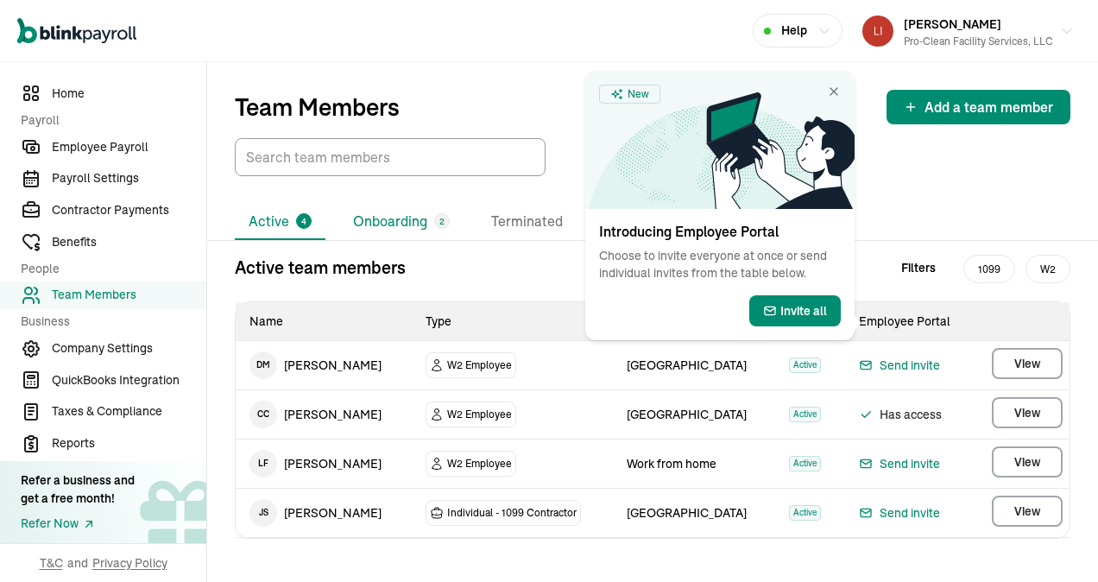
click at [420, 221] on li "Onboarding 2" at bounding box center [401, 222] width 124 height 36
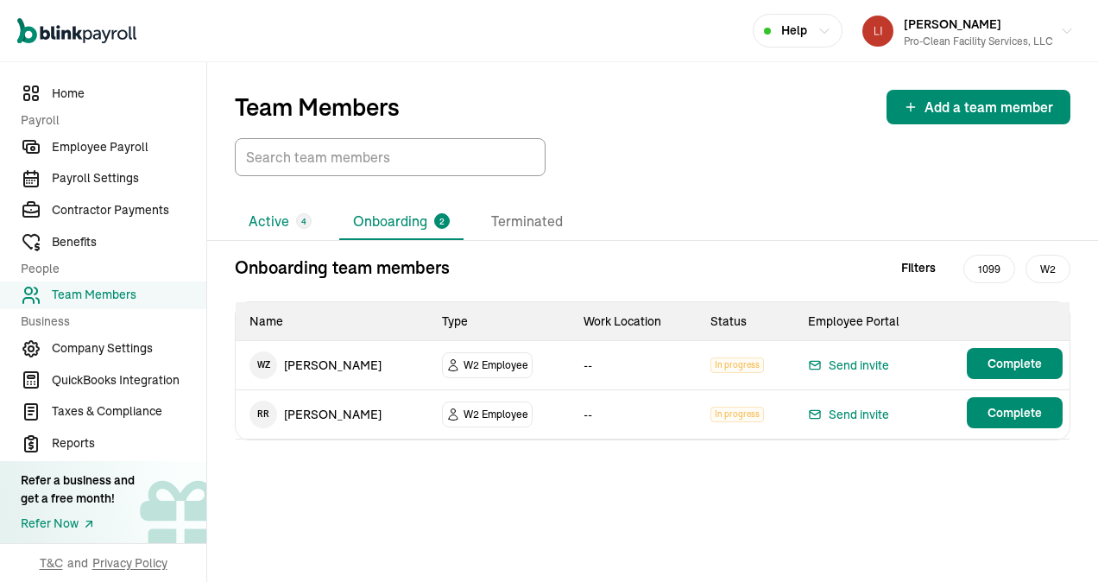
click at [283, 217] on li "Active 4" at bounding box center [280, 222] width 91 height 36
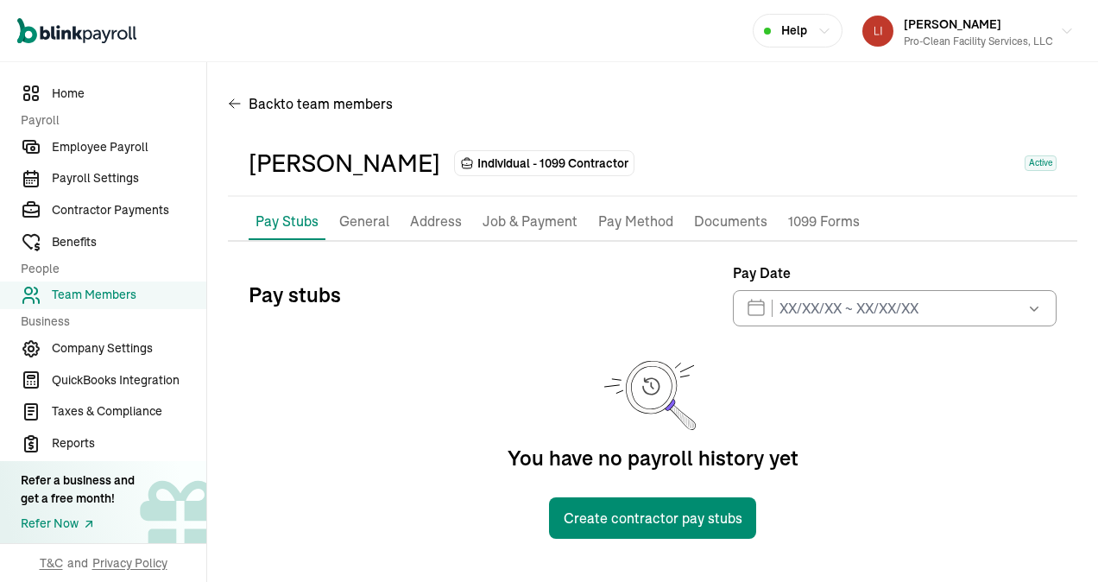
click at [477, 163] on span "Individual - 1099 Contractor" at bounding box center [552, 163] width 151 height 17
